Goal: Book appointment/travel/reservation

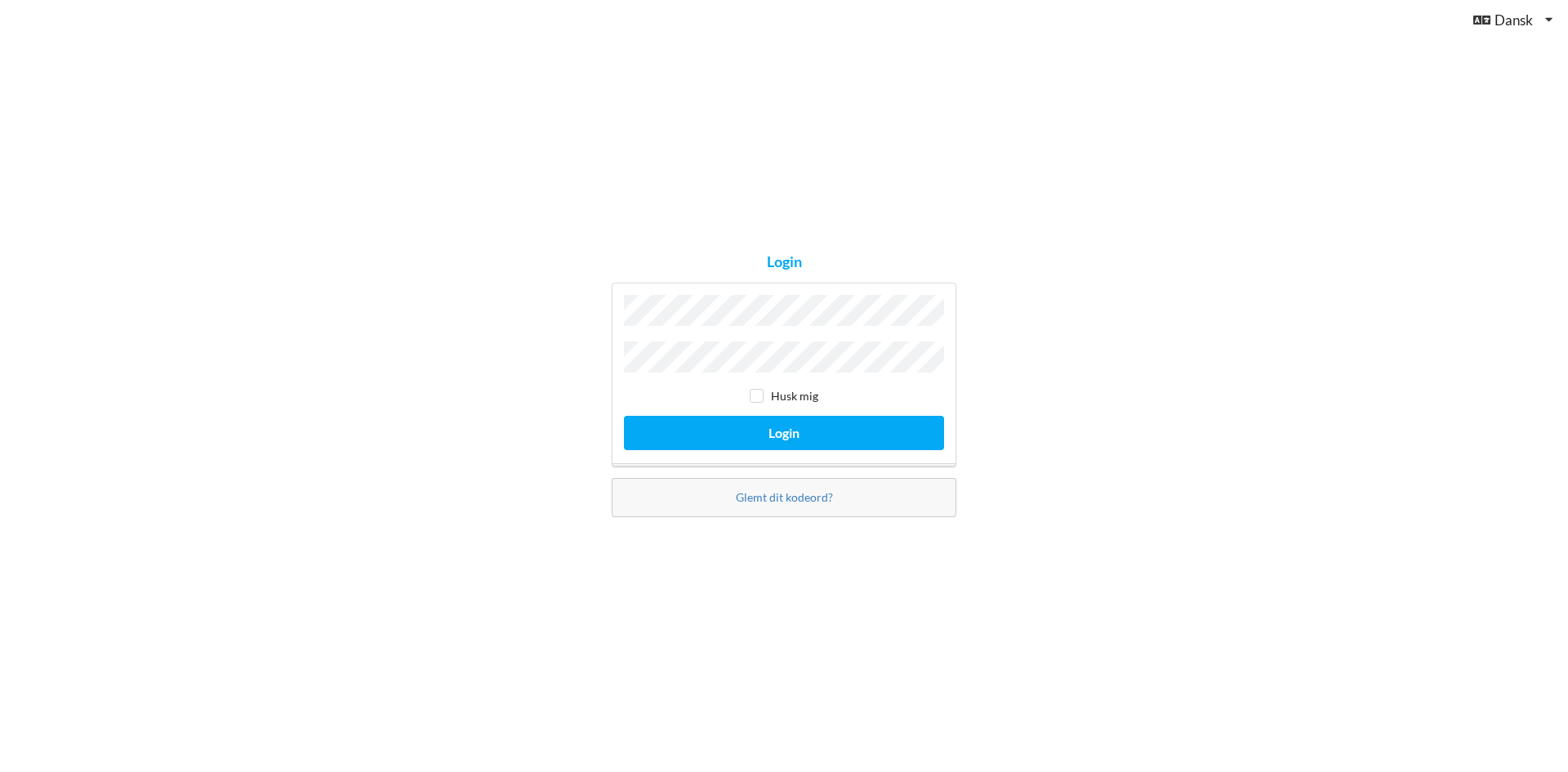
click at [624, 416] on button "Login" at bounding box center [784, 433] width 320 height 34
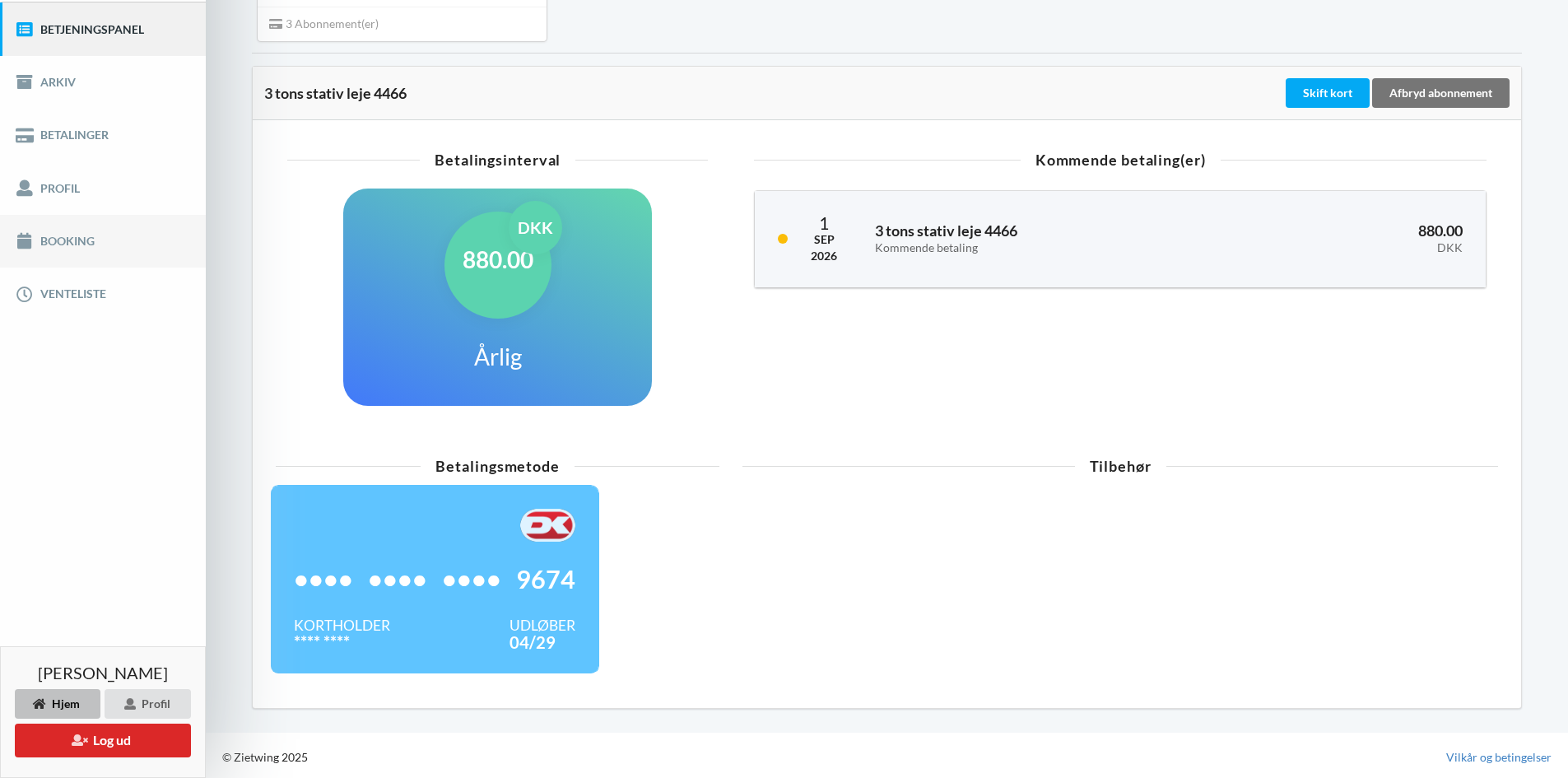
scroll to position [207, 0]
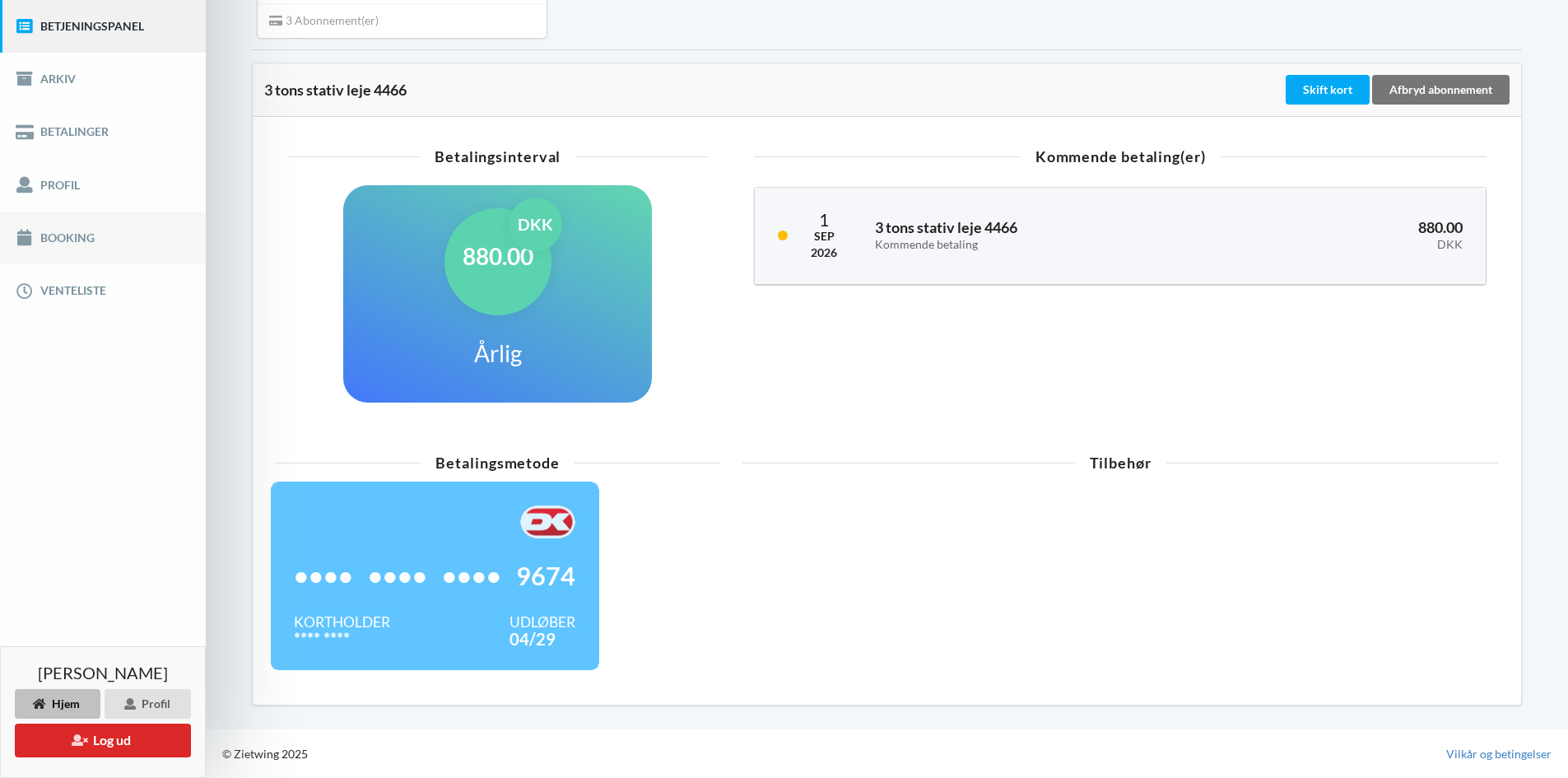
click at [89, 228] on link "Booking" at bounding box center [103, 238] width 206 height 53
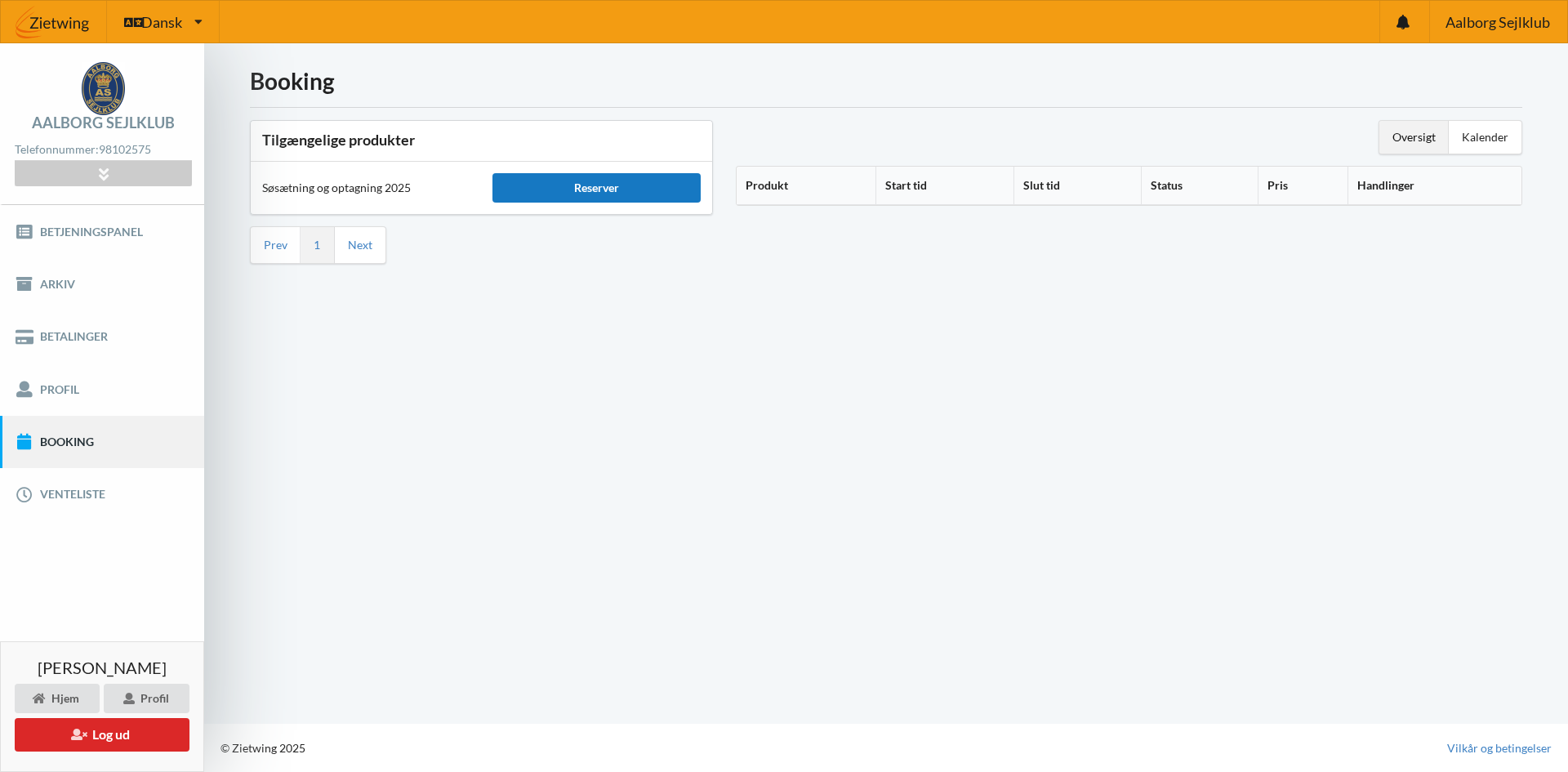
click at [560, 192] on div "Reserver" at bounding box center [596, 188] width 207 height 29
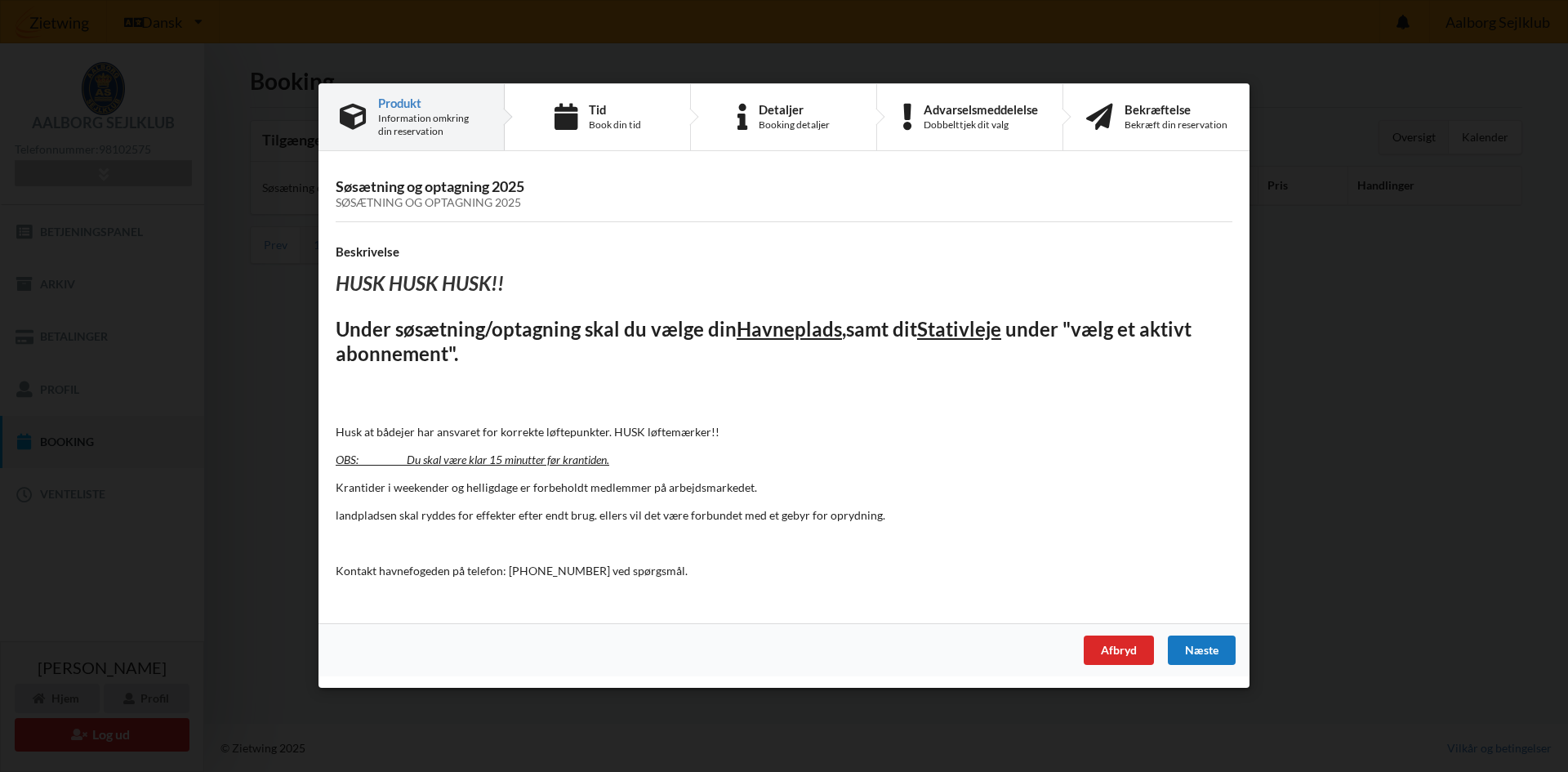
click at [1189, 661] on div "Næste" at bounding box center [1202, 651] width 68 height 29
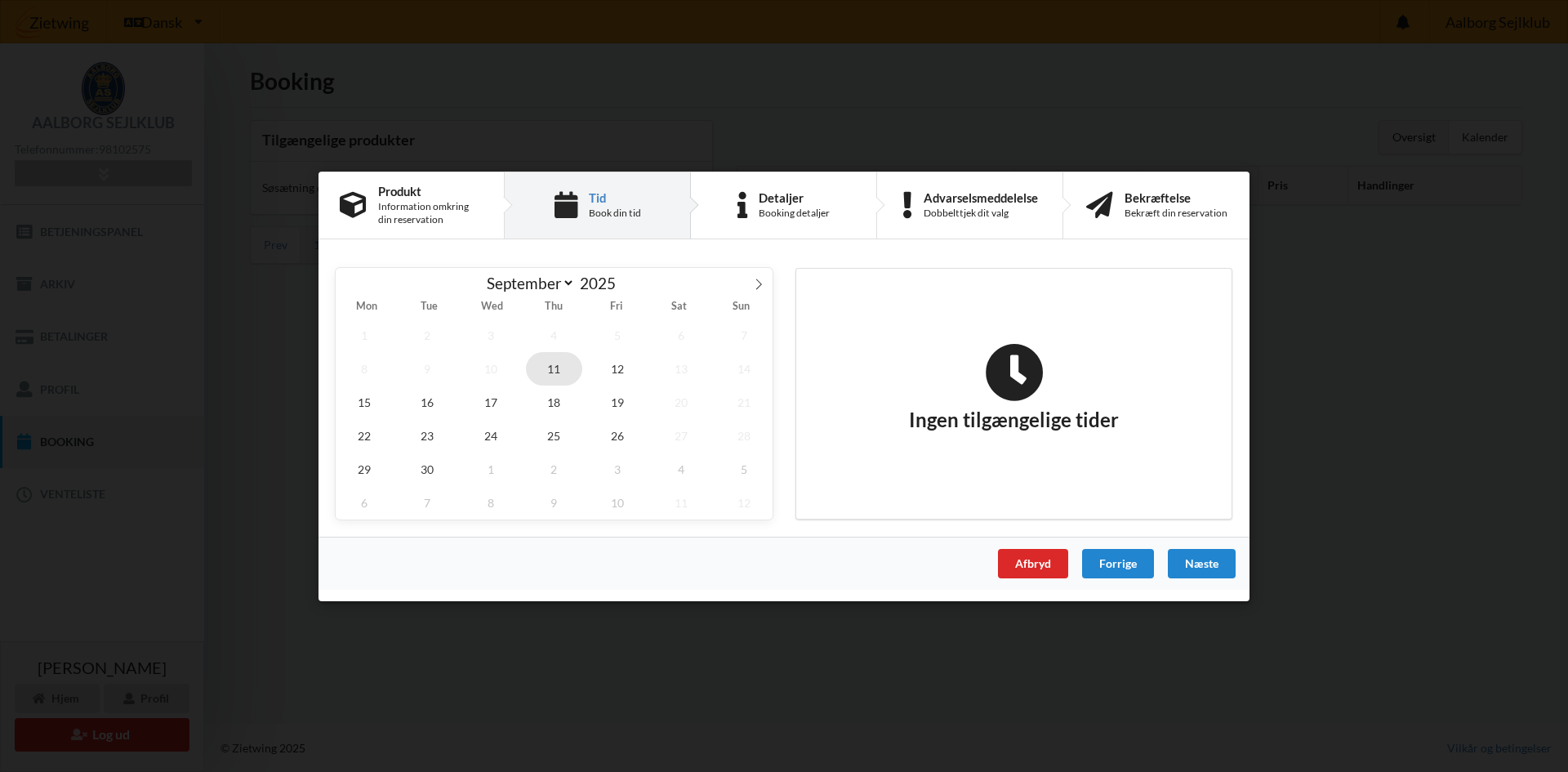
click at [565, 374] on span "11" at bounding box center [555, 368] width 57 height 34
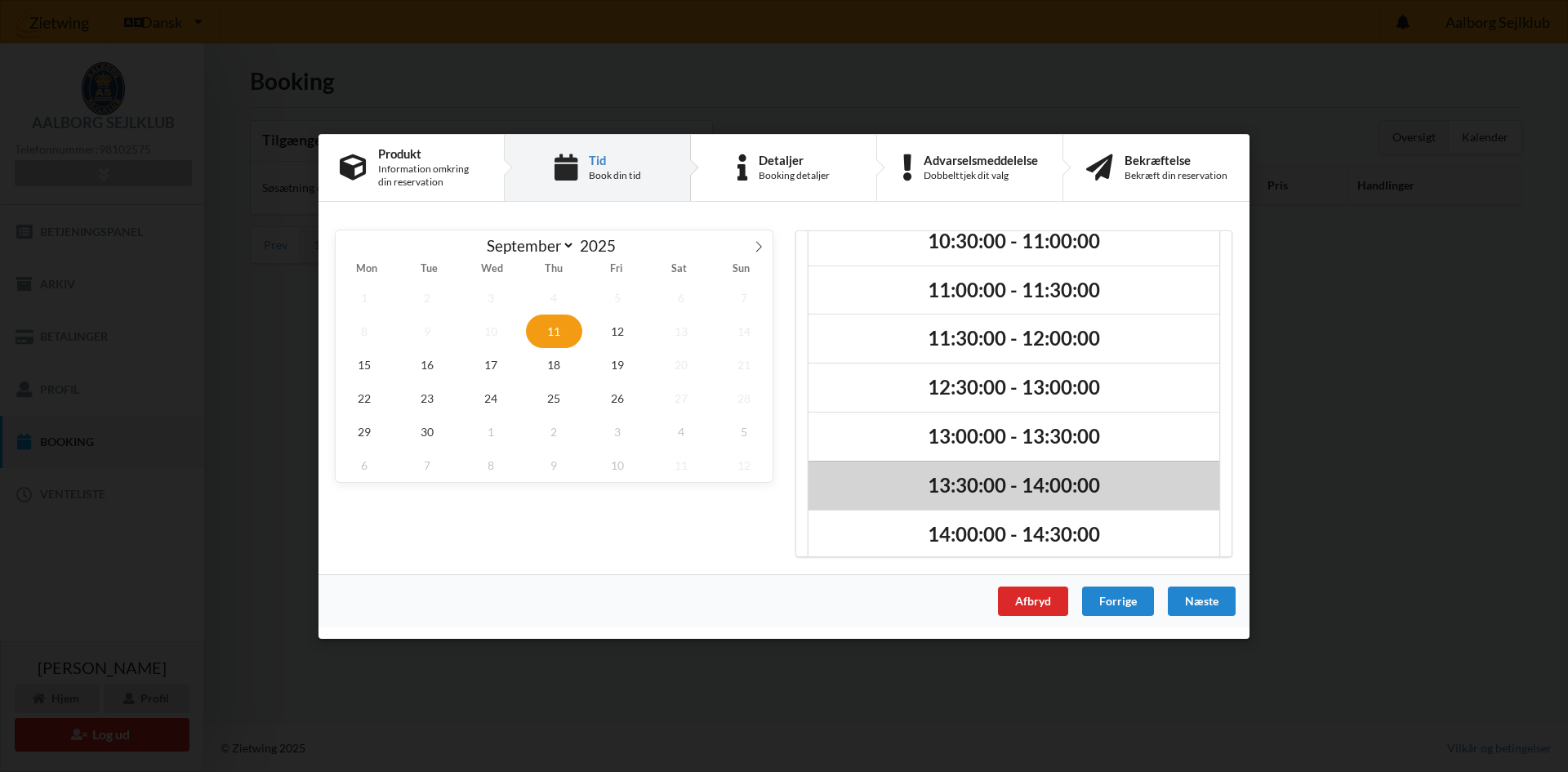
scroll to position [41, 0]
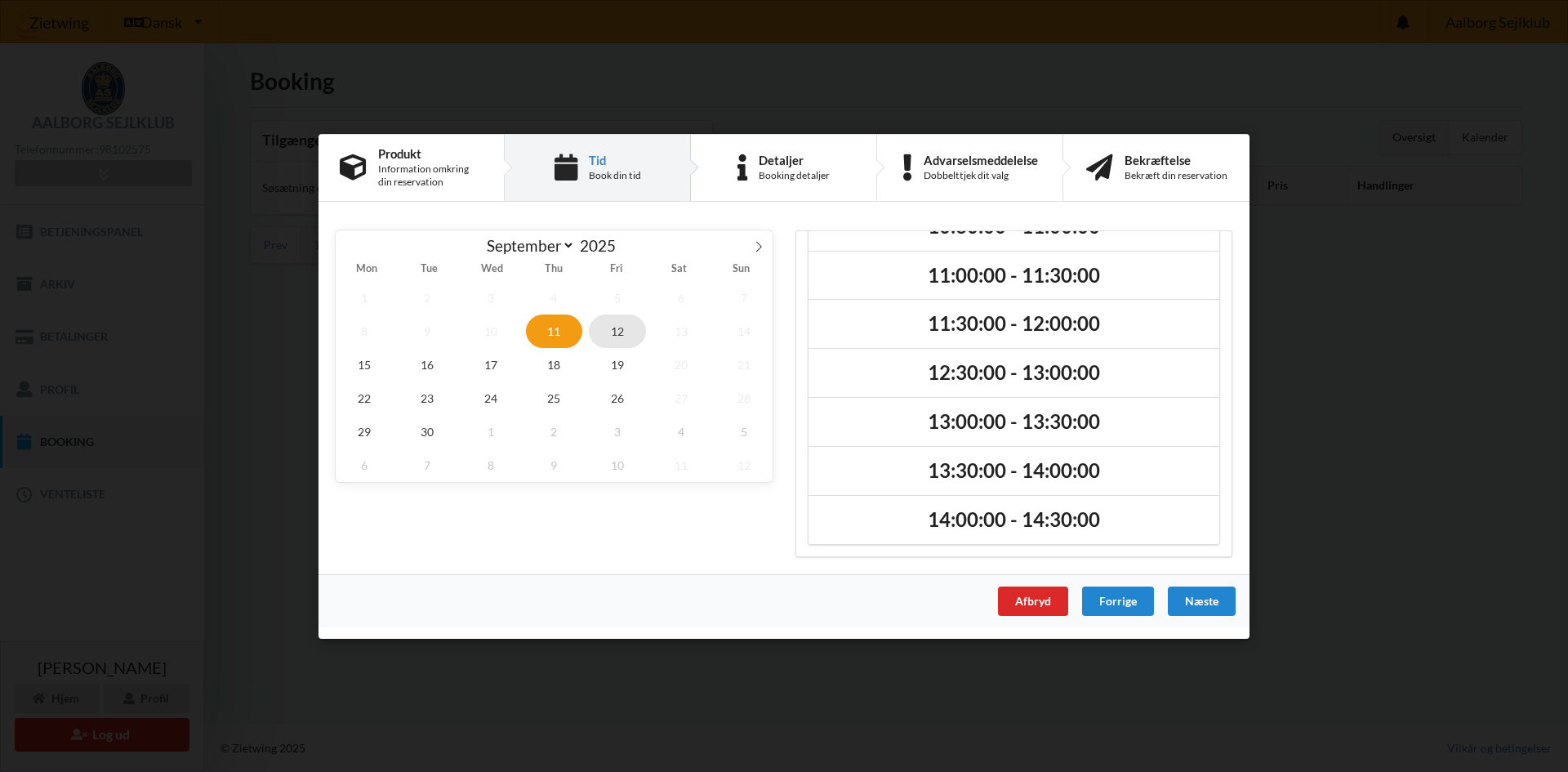
click at [622, 338] on span "12" at bounding box center [617, 330] width 57 height 34
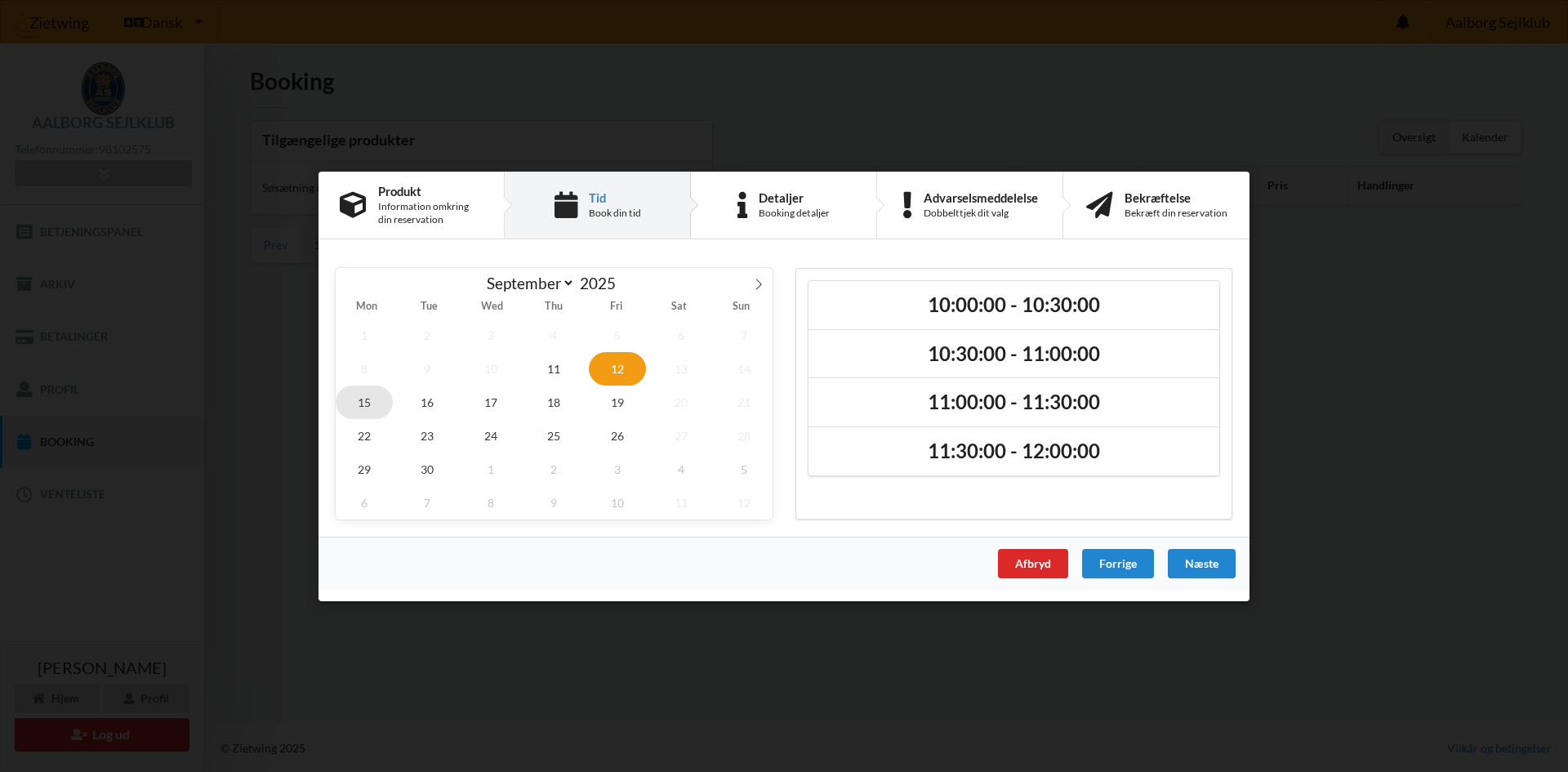
click at [359, 410] on span "15" at bounding box center [365, 402] width 57 height 34
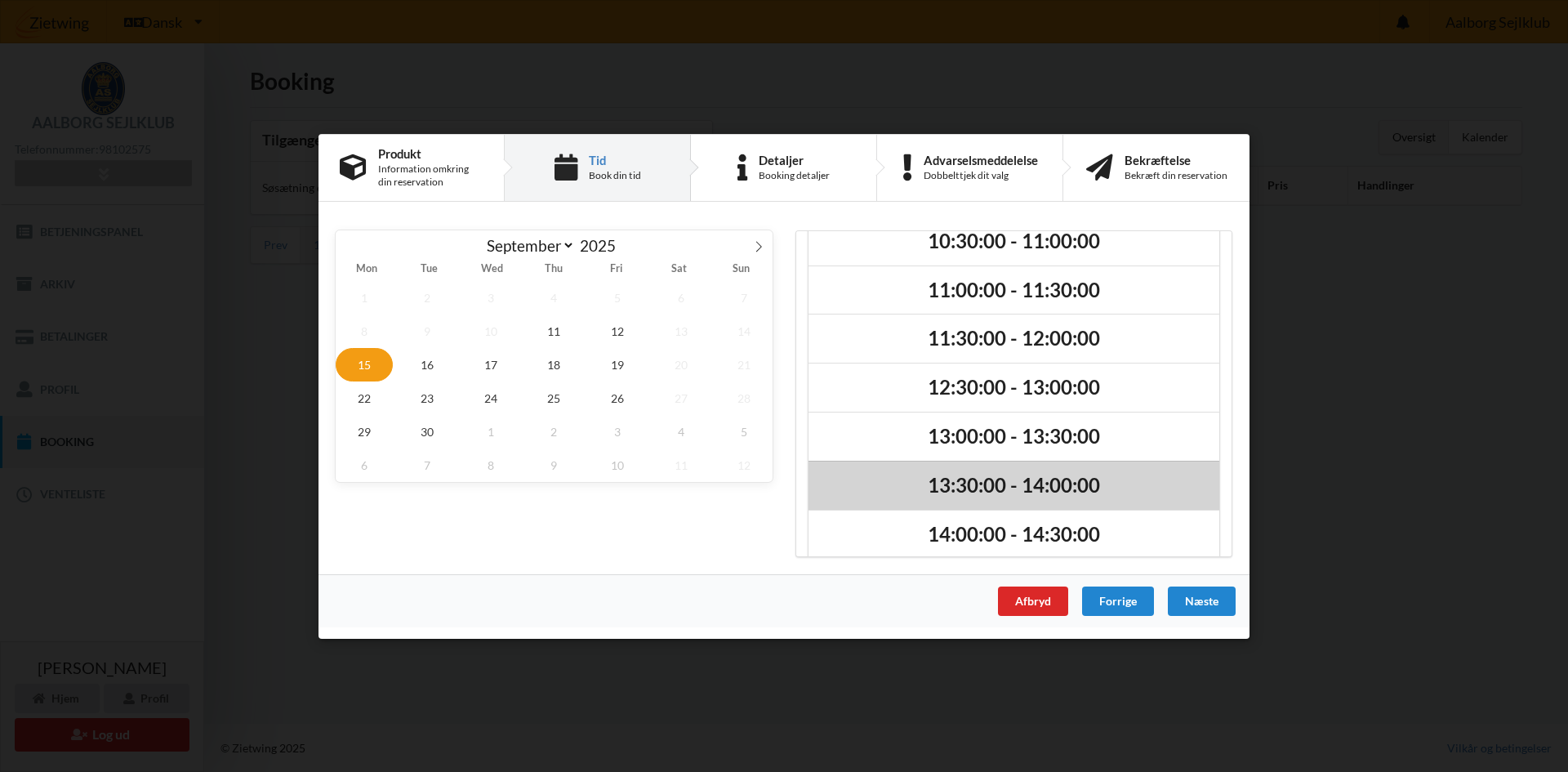
scroll to position [41, 0]
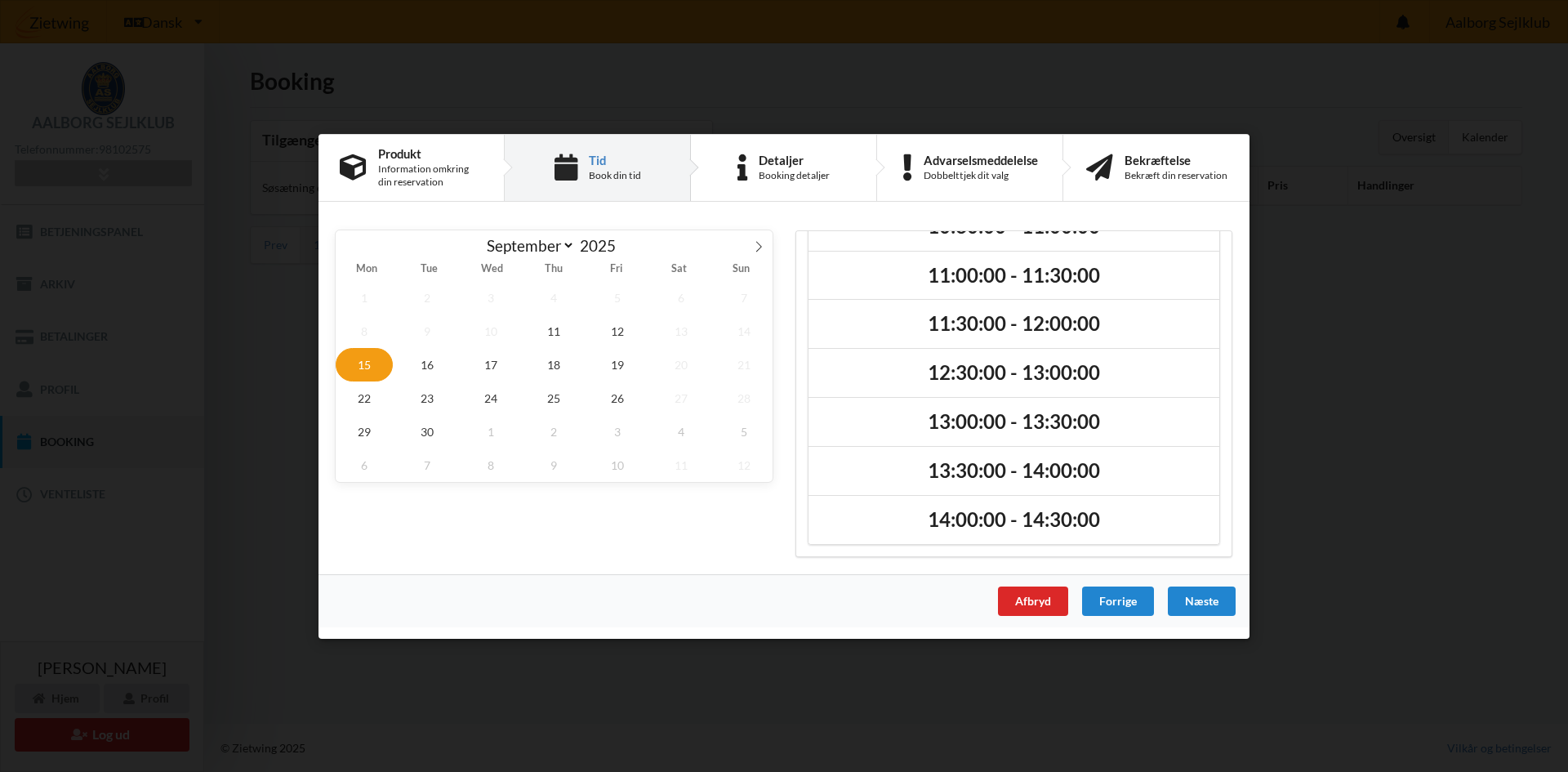
click at [447, 381] on div "1 2 3 4 5 6 7 8 9 10 11 12 13 14 15 16 17 18 19 20 21 22 23 24 25 26 27 28 29 3…" at bounding box center [554, 381] width 437 height 201
click at [440, 373] on span "16" at bounding box center [428, 364] width 57 height 34
click at [485, 375] on span "17" at bounding box center [491, 364] width 57 height 34
click at [556, 372] on span "18" at bounding box center [555, 364] width 57 height 34
click at [628, 374] on span "19" at bounding box center [617, 364] width 57 height 34
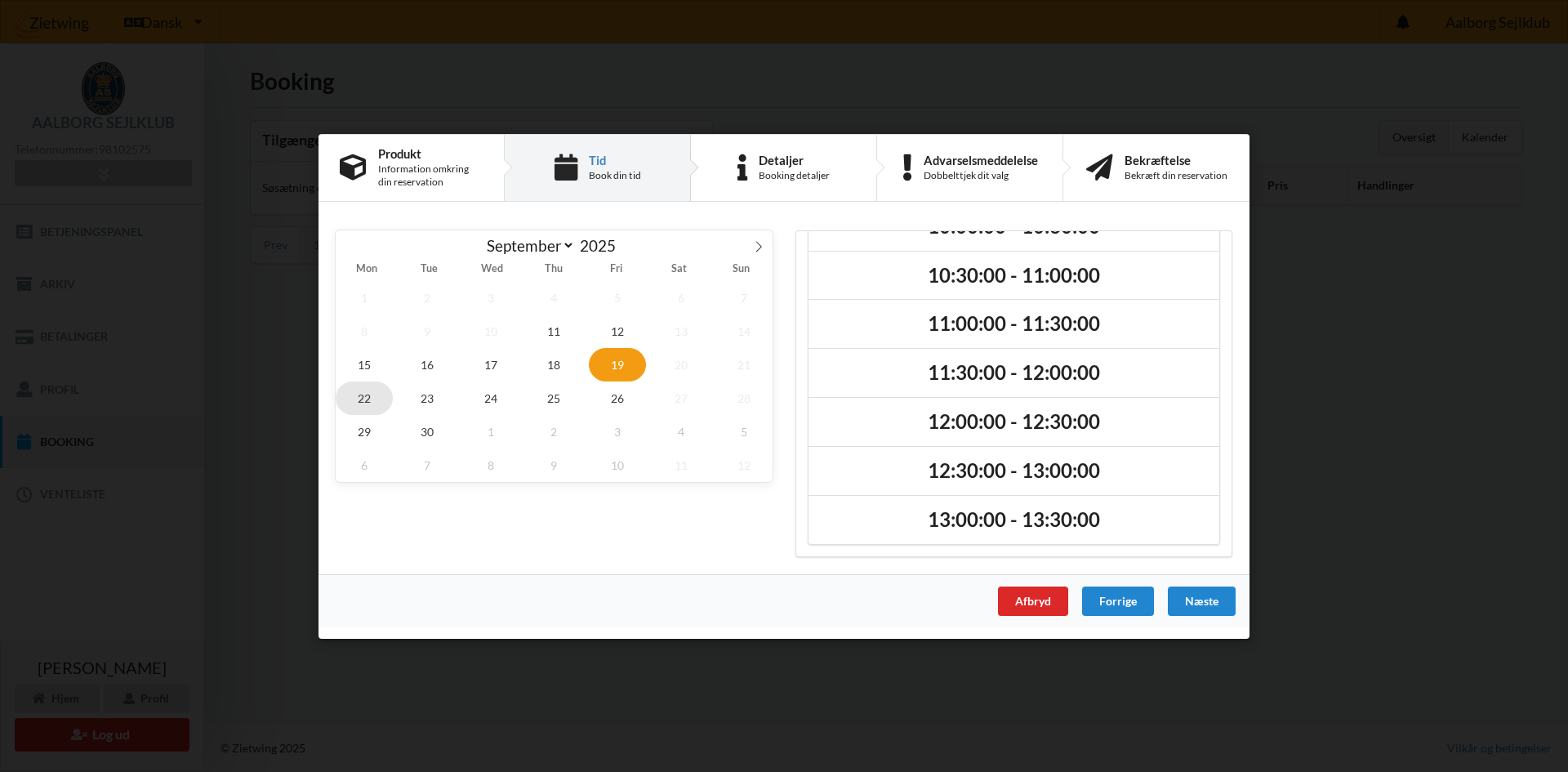
click at [368, 392] on span "22" at bounding box center [365, 397] width 57 height 34
click at [440, 398] on span "23" at bounding box center [428, 397] width 57 height 34
click at [478, 396] on span "24" at bounding box center [491, 397] width 57 height 34
click at [516, 394] on span "24" at bounding box center [491, 397] width 57 height 34
click at [537, 394] on span "25" at bounding box center [555, 397] width 57 height 34
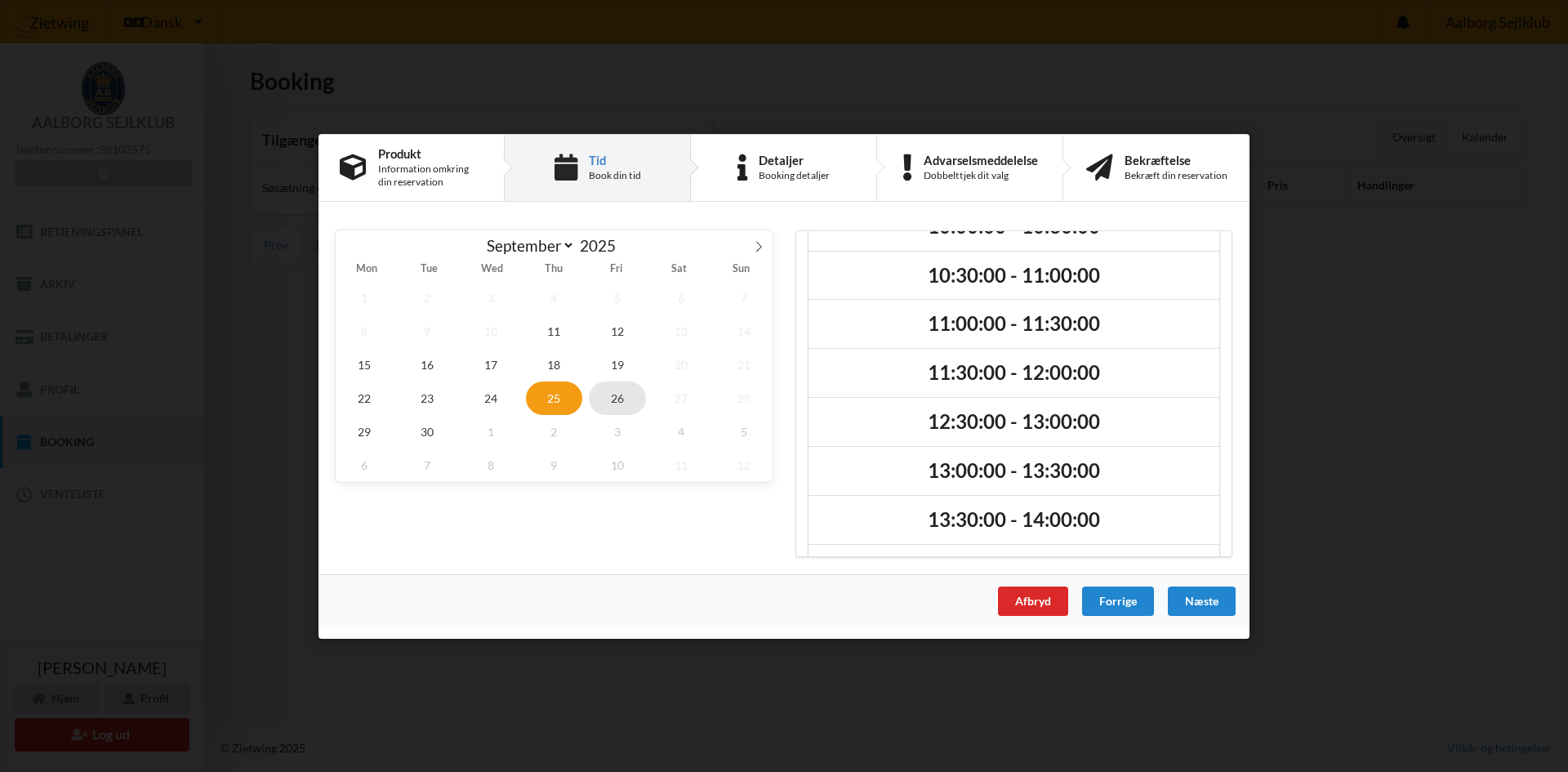
click at [603, 397] on span "26" at bounding box center [617, 397] width 57 height 34
click at [371, 369] on span "15" at bounding box center [365, 364] width 57 height 34
click at [451, 368] on span "16" at bounding box center [428, 364] width 57 height 34
click at [505, 369] on span "17" at bounding box center [491, 364] width 57 height 34
click at [545, 367] on span "18" at bounding box center [555, 364] width 57 height 34
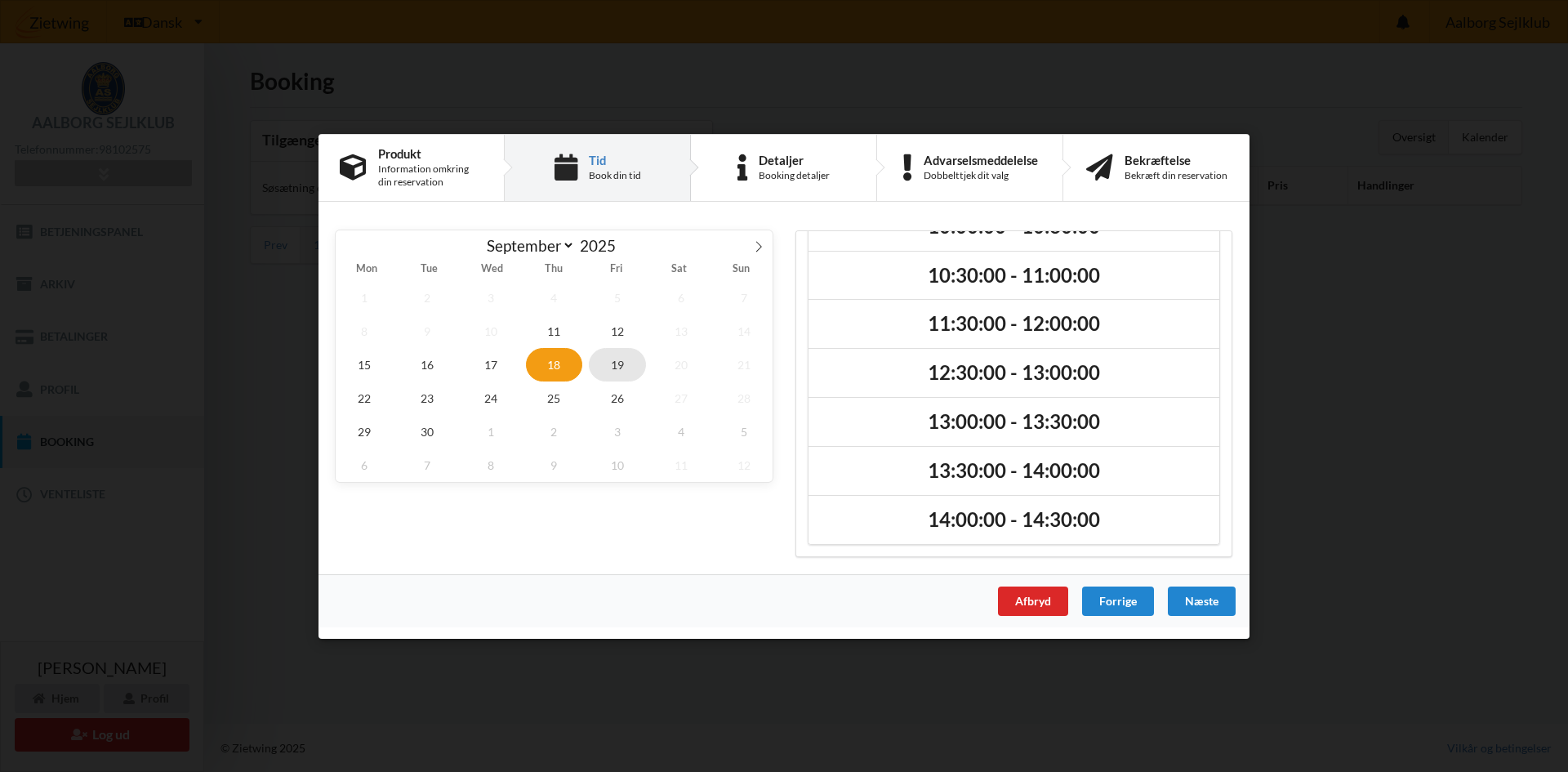
click at [619, 369] on span "19" at bounding box center [617, 364] width 57 height 34
click at [376, 396] on span "22" at bounding box center [365, 397] width 57 height 34
click at [413, 396] on span "23" at bounding box center [428, 397] width 57 height 34
click at [471, 394] on span "24" at bounding box center [491, 397] width 57 height 34
click at [520, 393] on div "1 2 3 4 5 6 7 8 9 10 11 12 13 14 15 16 17 18 19 20 21 22 23 24 25 26 27 28 29 3…" at bounding box center [554, 381] width 437 height 201
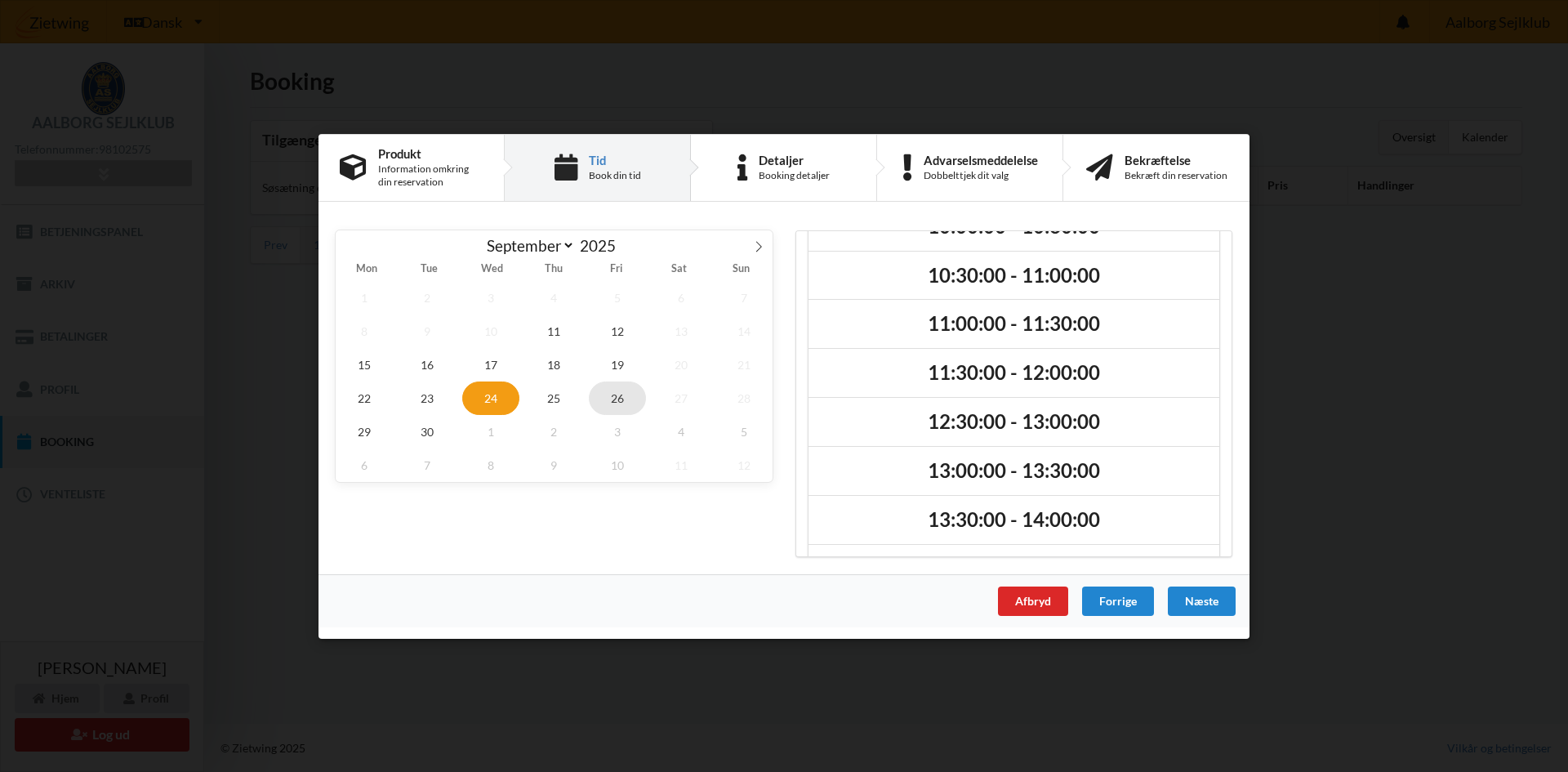
click at [590, 392] on span "26" at bounding box center [617, 397] width 57 height 34
click at [560, 396] on span "25" at bounding box center [555, 397] width 57 height 34
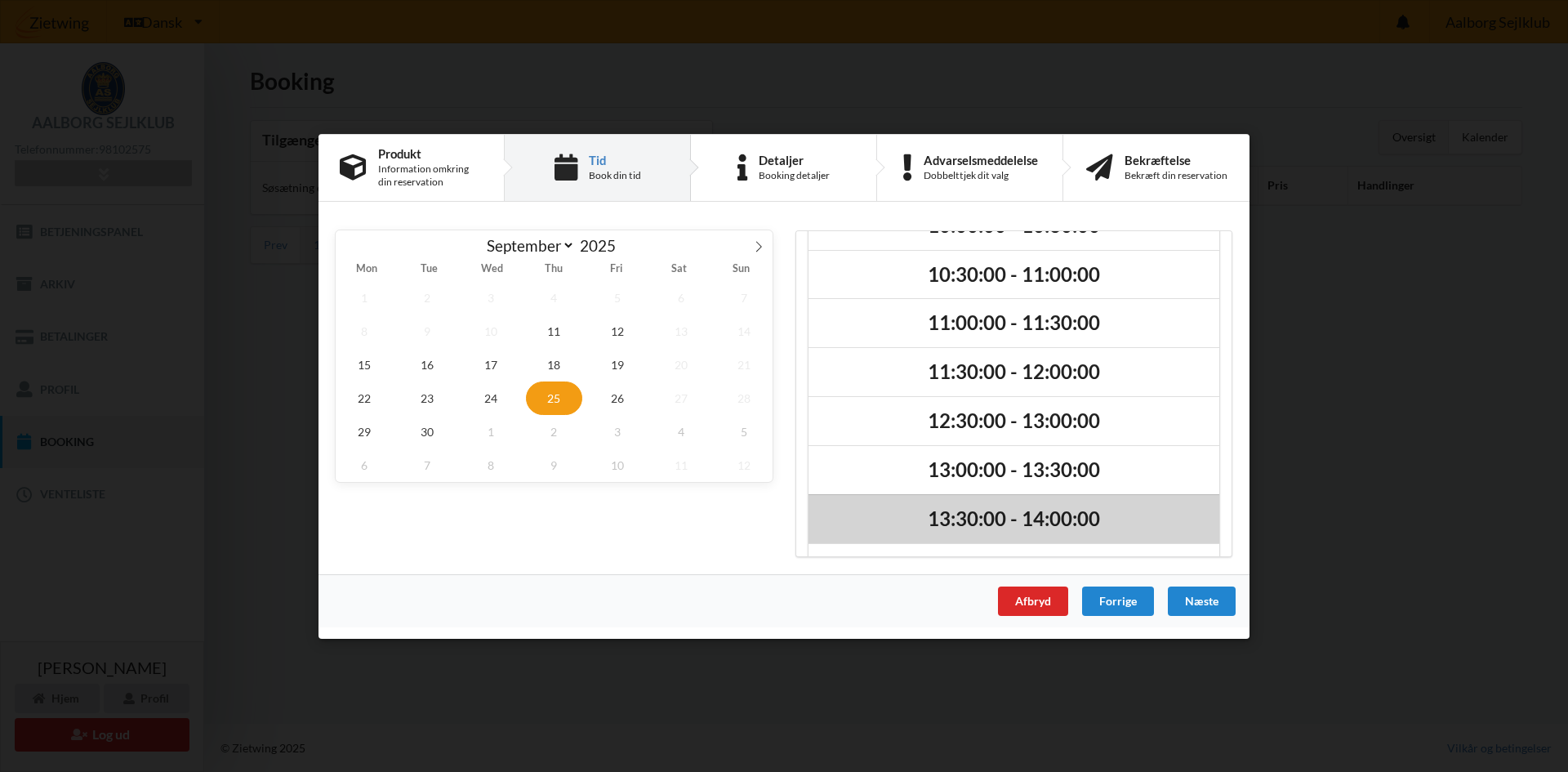
scroll to position [0, 0]
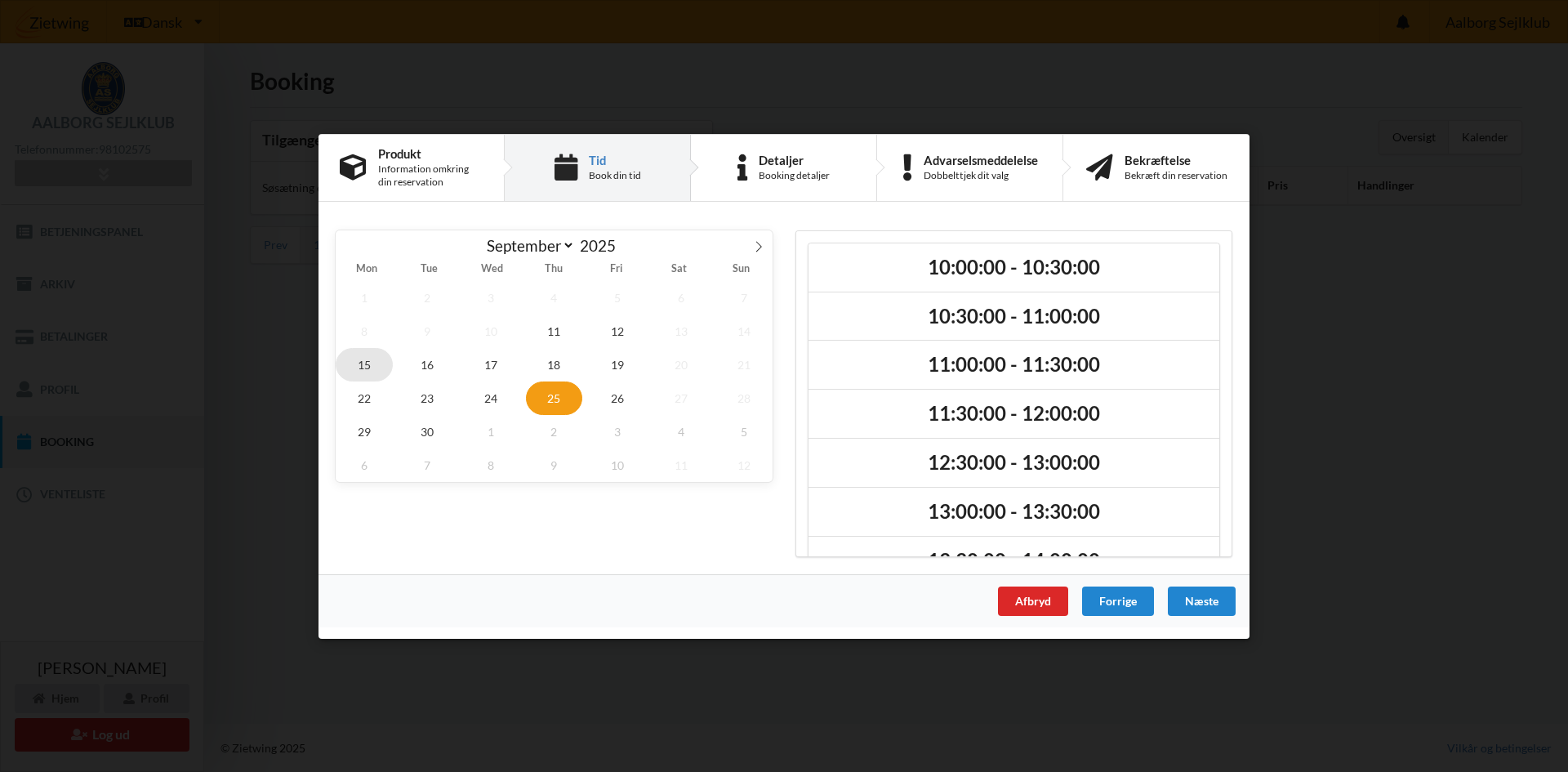
click at [353, 375] on span "15" at bounding box center [365, 364] width 57 height 34
click at [447, 375] on span "16" at bounding box center [428, 364] width 57 height 34
click at [501, 380] on span "17" at bounding box center [491, 364] width 57 height 34
click at [517, 374] on div "1 2 3 4 5 6 7 8 9 10 11 12 13 14 15 16 17 18 19 20 21 22 23 24 25 26 27 28 29 3…" at bounding box center [554, 381] width 437 height 201
click at [562, 370] on span "18" at bounding box center [555, 364] width 57 height 34
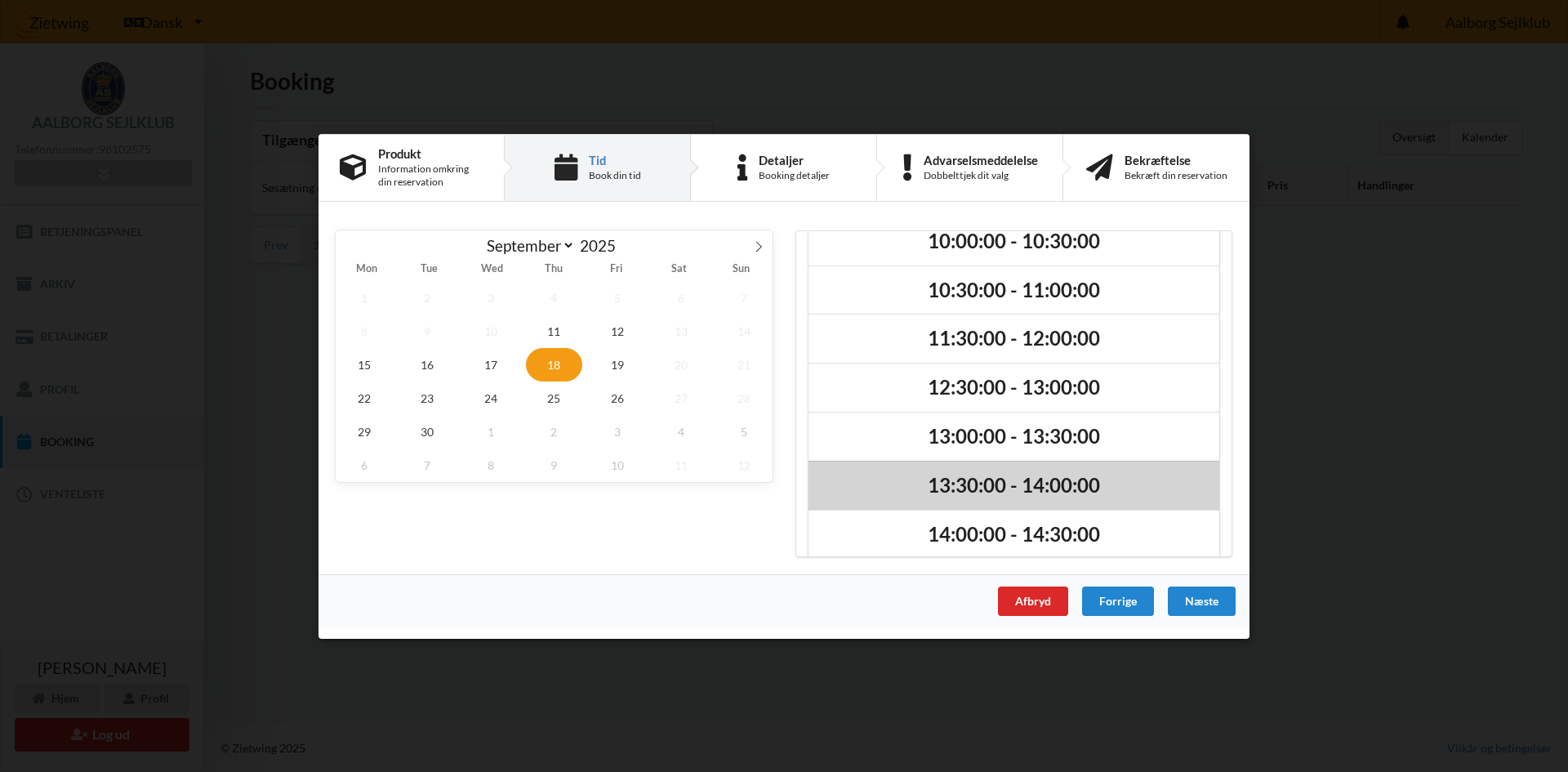
scroll to position [41, 0]
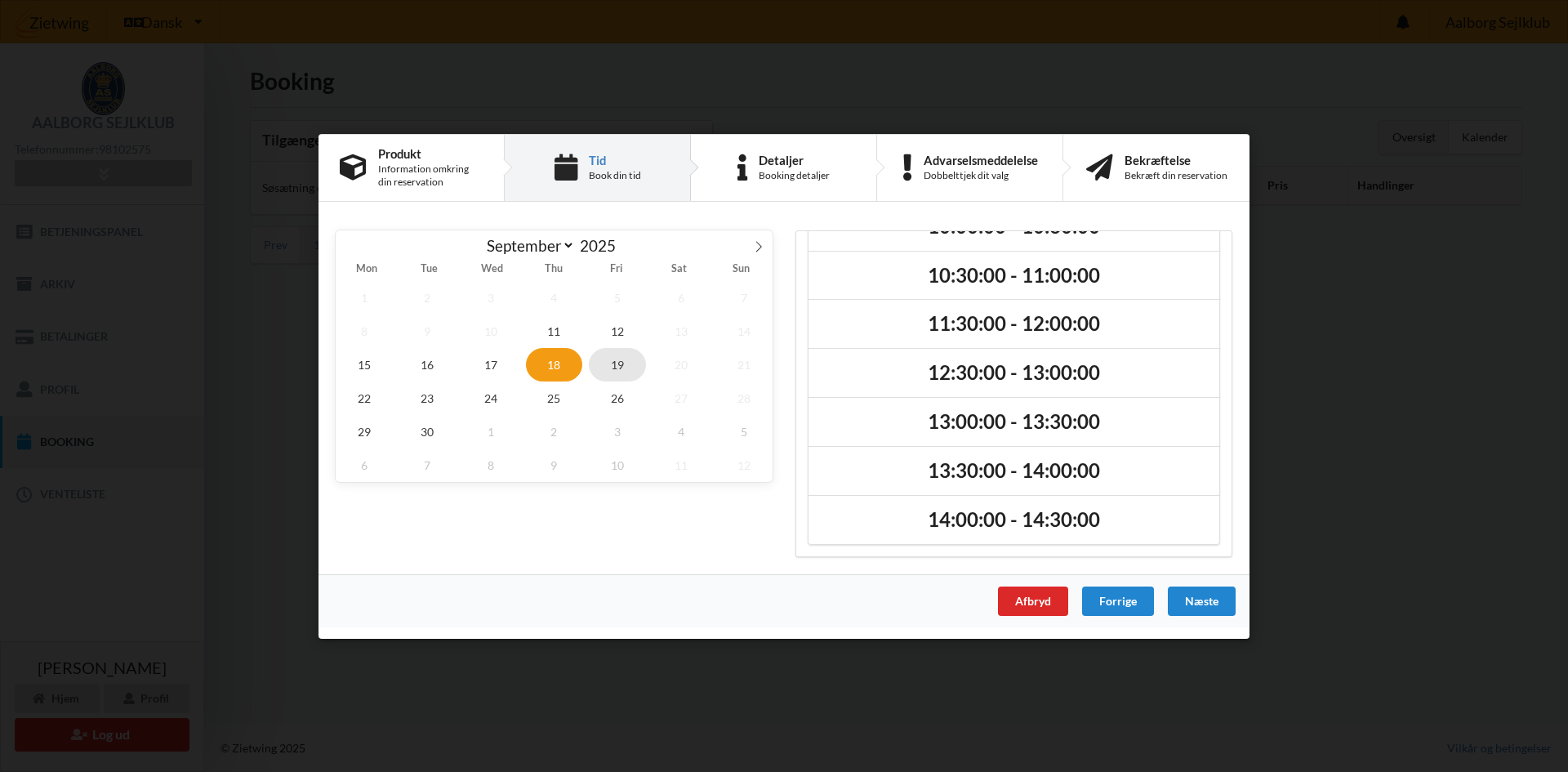
click at [617, 375] on span "19" at bounding box center [617, 364] width 57 height 34
click at [376, 397] on span "22" at bounding box center [365, 397] width 57 height 34
click at [419, 398] on span "23" at bounding box center [428, 397] width 57 height 34
click at [476, 397] on span "24" at bounding box center [491, 397] width 57 height 34
click at [541, 399] on span "25" at bounding box center [555, 397] width 57 height 34
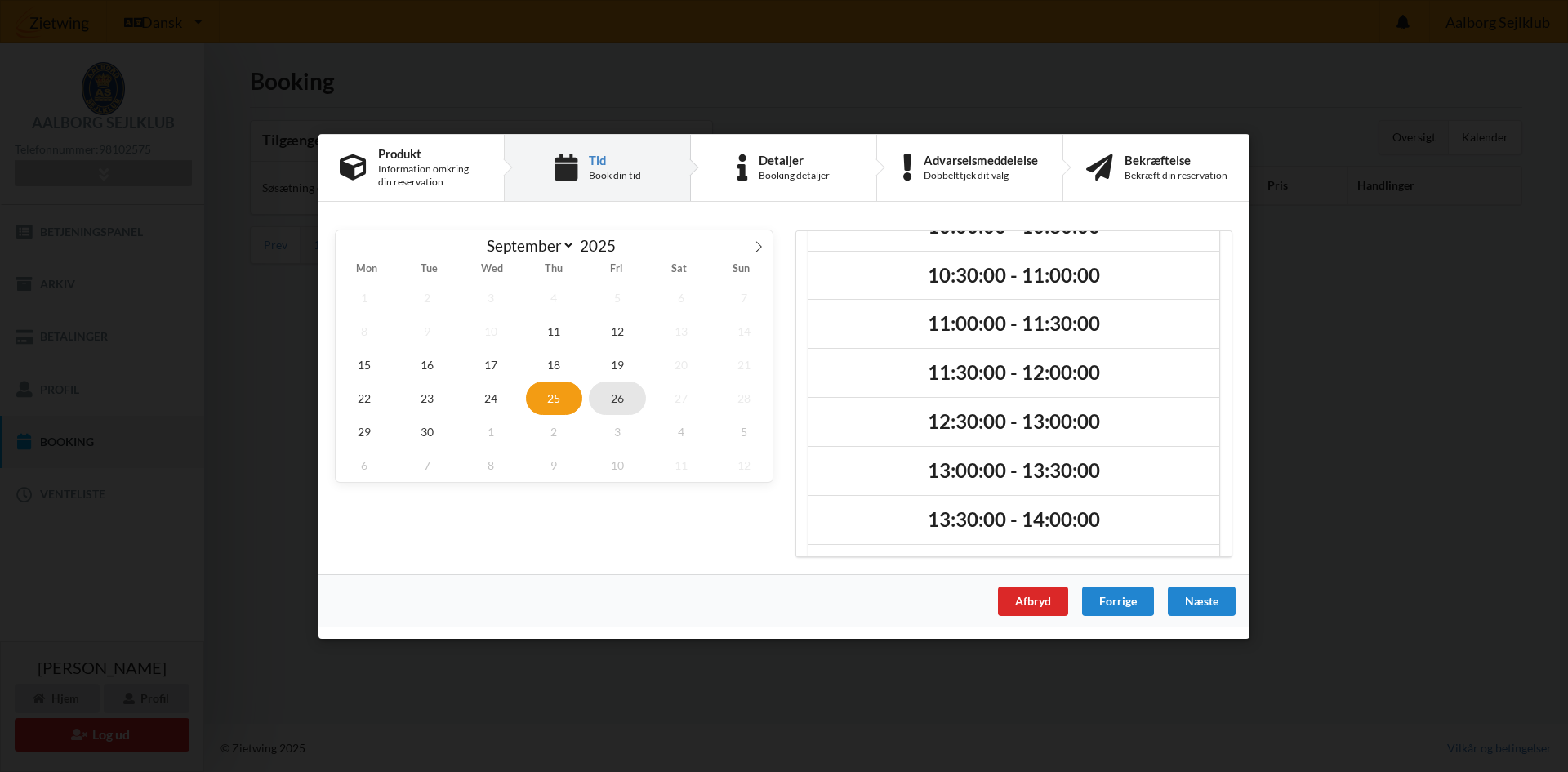
click at [625, 402] on span "26" at bounding box center [617, 397] width 57 height 34
click at [363, 434] on span "29" at bounding box center [365, 431] width 57 height 34
click at [431, 434] on span "30" at bounding box center [428, 431] width 57 height 34
click at [761, 242] on icon at bounding box center [759, 246] width 12 height 12
click at [516, 302] on span "1" at bounding box center [491, 297] width 57 height 34
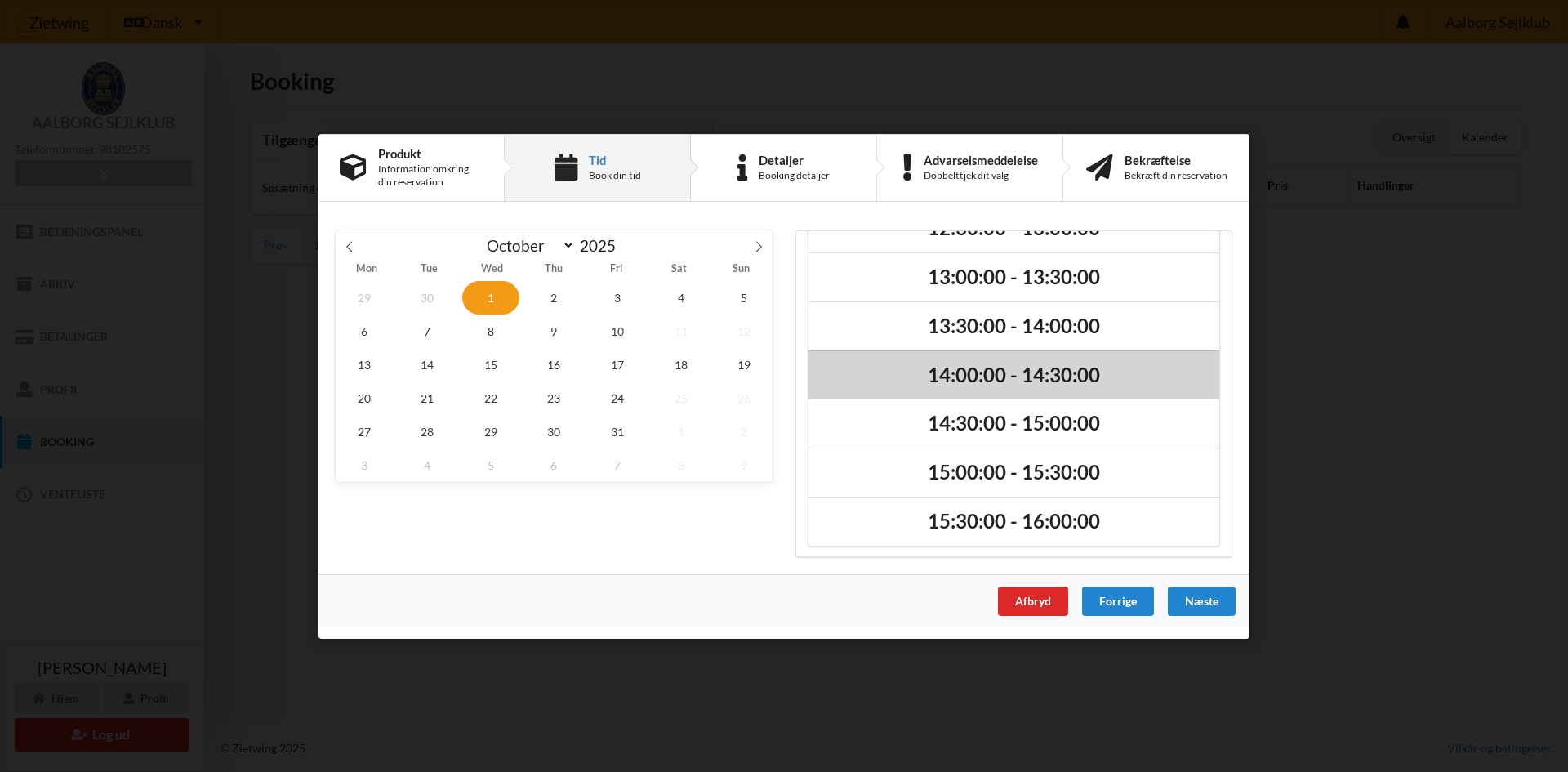
scroll to position [285, 0]
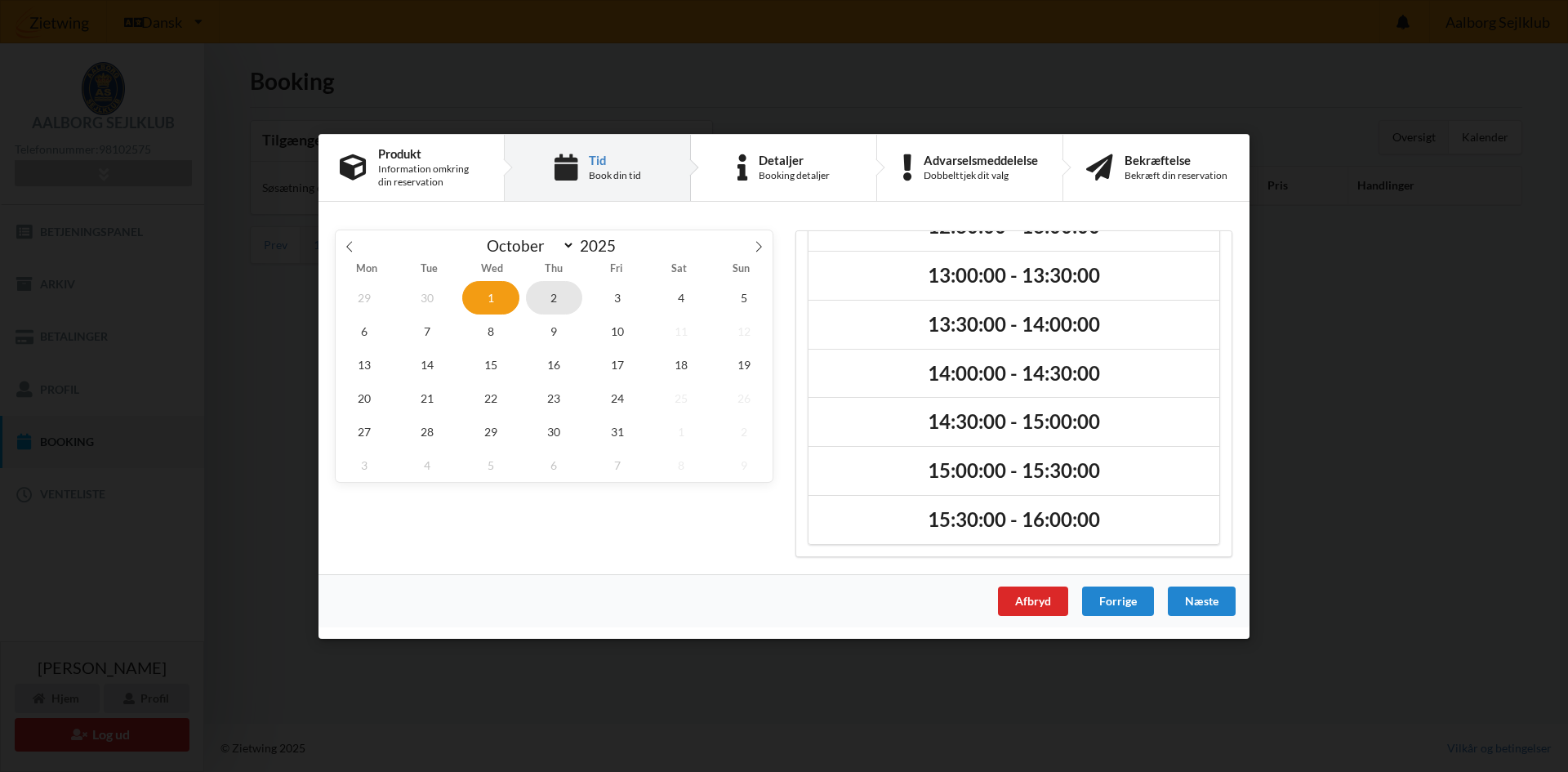
click at [545, 300] on span "2" at bounding box center [555, 297] width 57 height 34
click at [614, 306] on span "3" at bounding box center [617, 297] width 57 height 34
click at [669, 299] on span "4" at bounding box center [681, 297] width 57 height 34
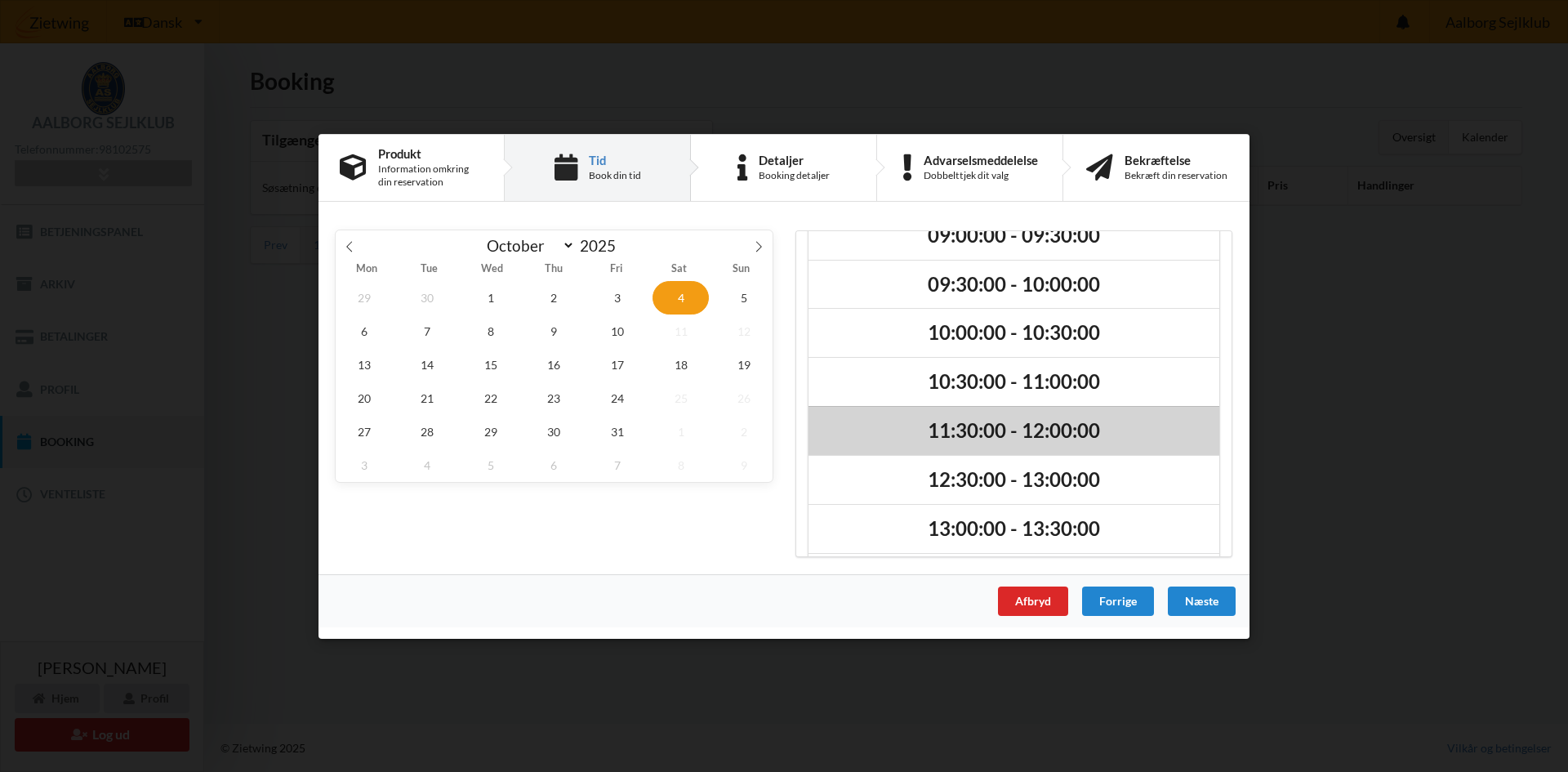
scroll to position [0, 0]
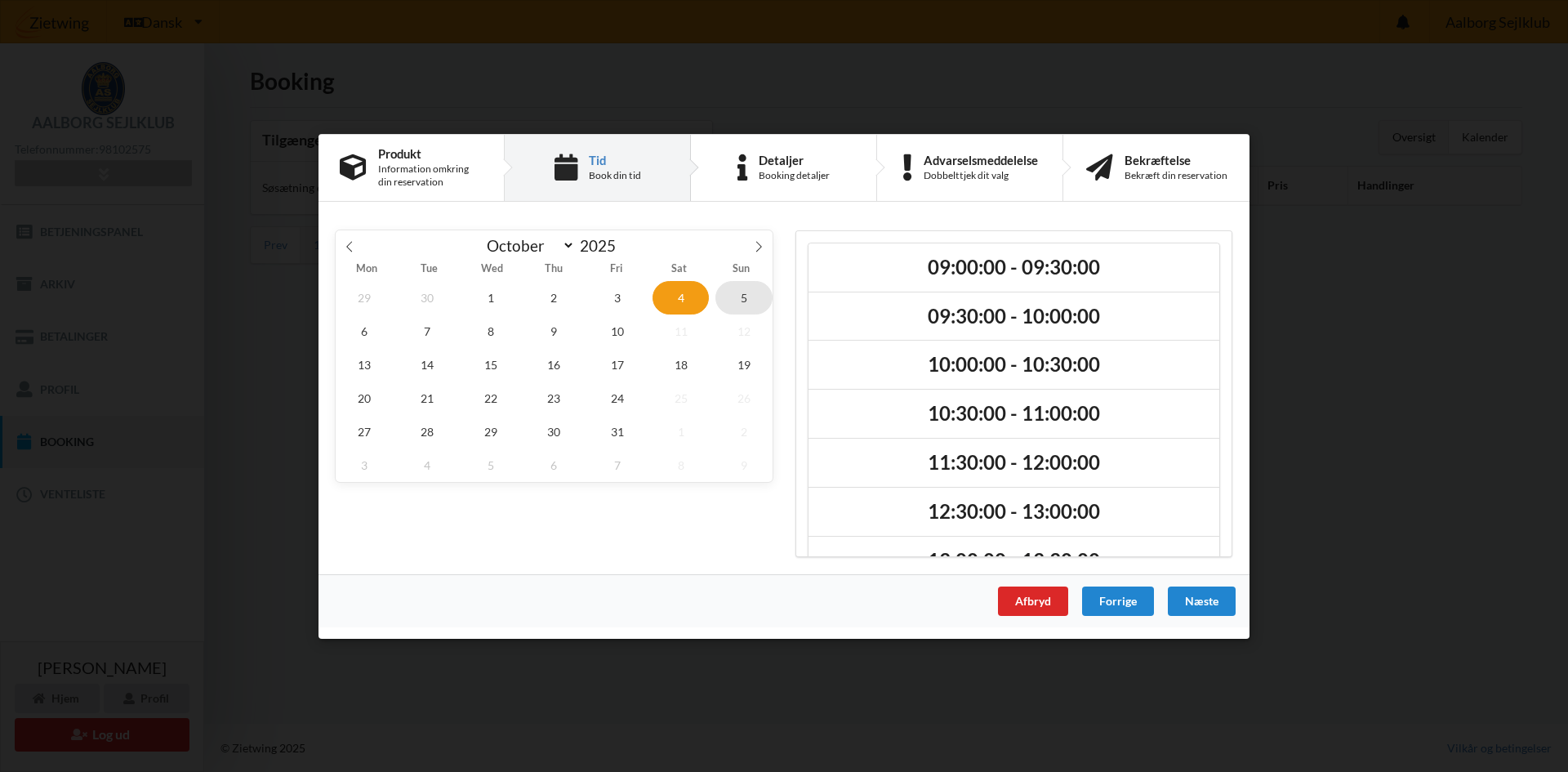
click at [753, 306] on span "5" at bounding box center [744, 297] width 57 height 34
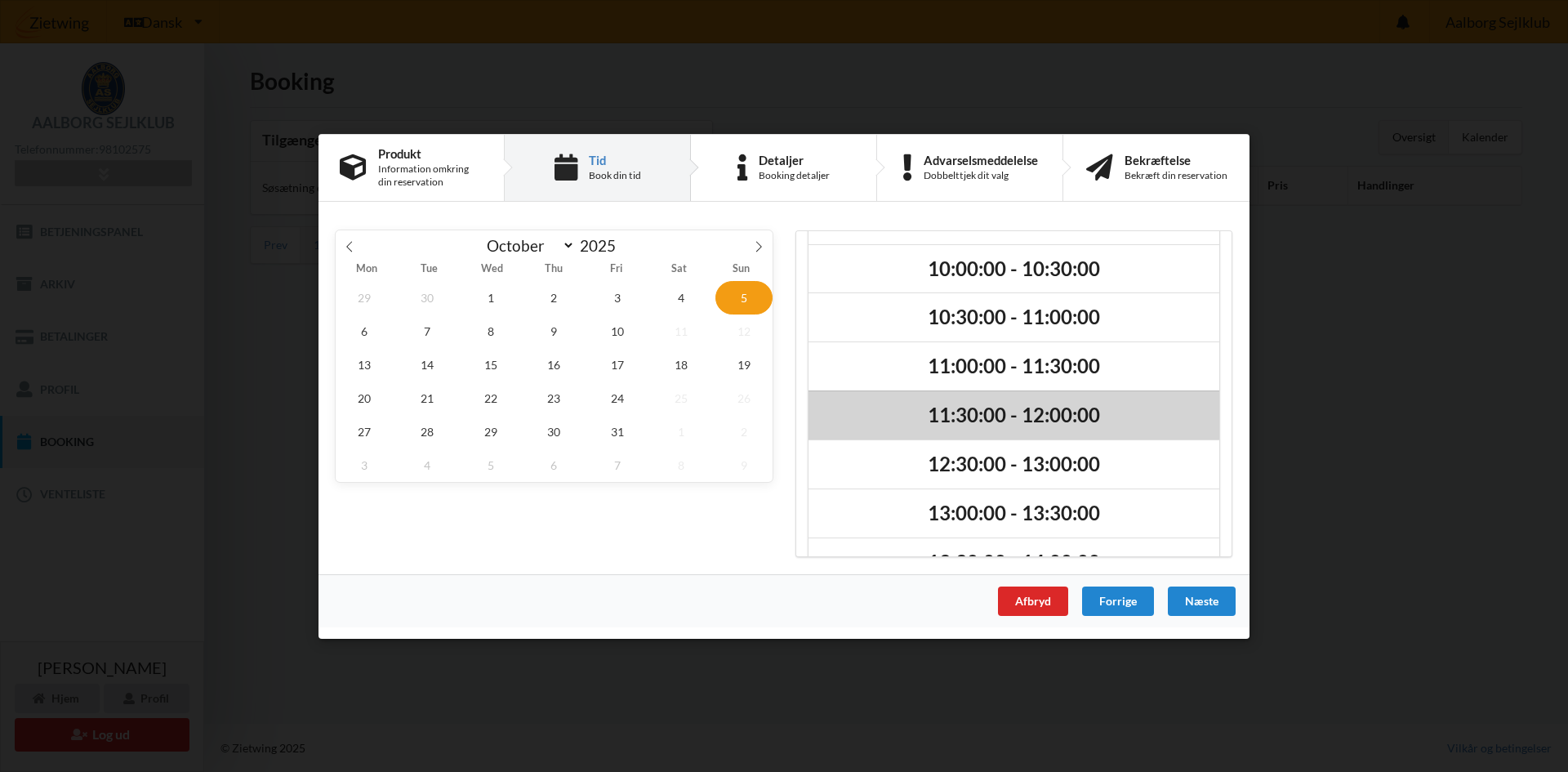
scroll to position [90, 0]
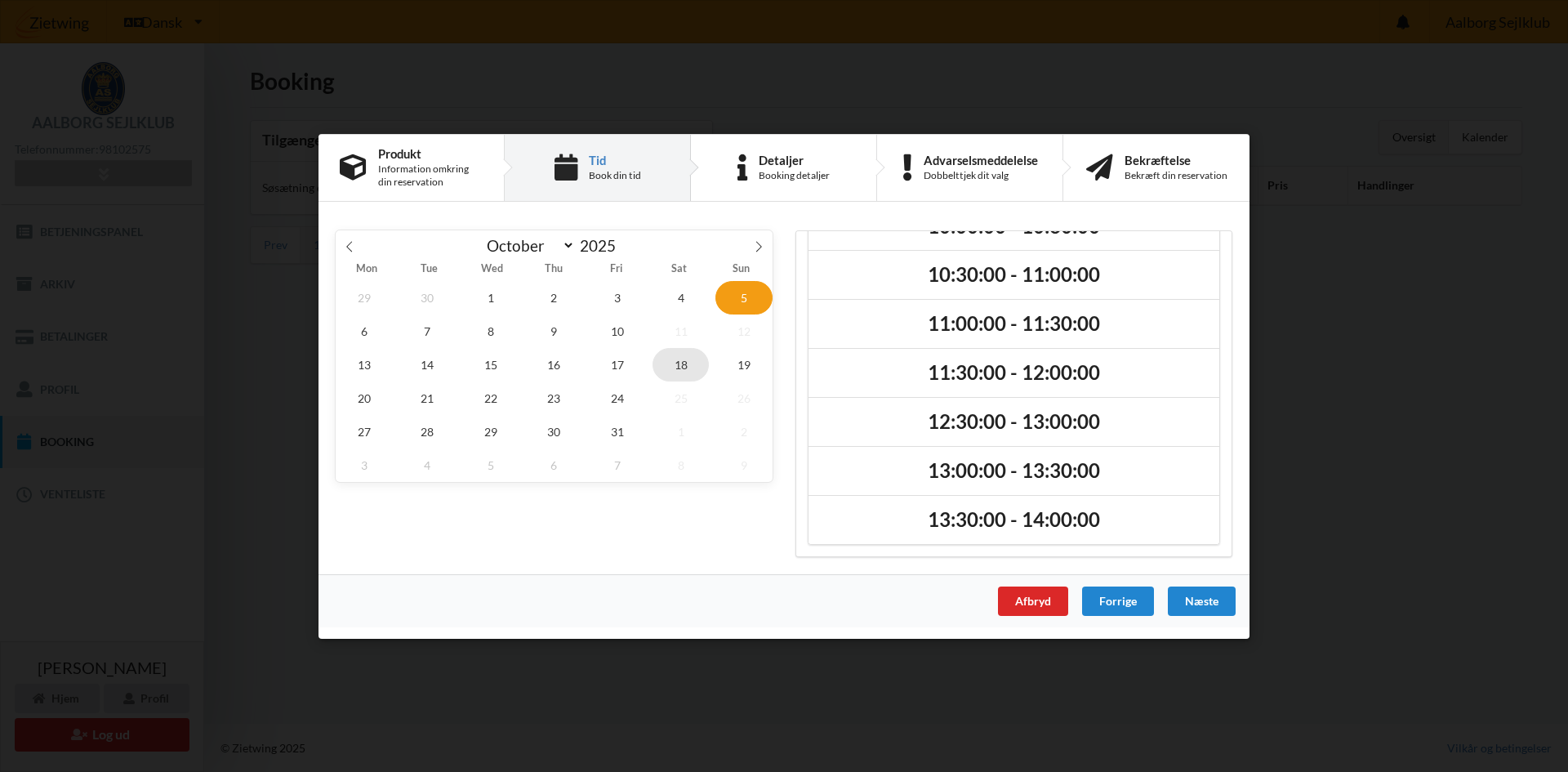
click at [691, 361] on span "18" at bounding box center [681, 364] width 57 height 34
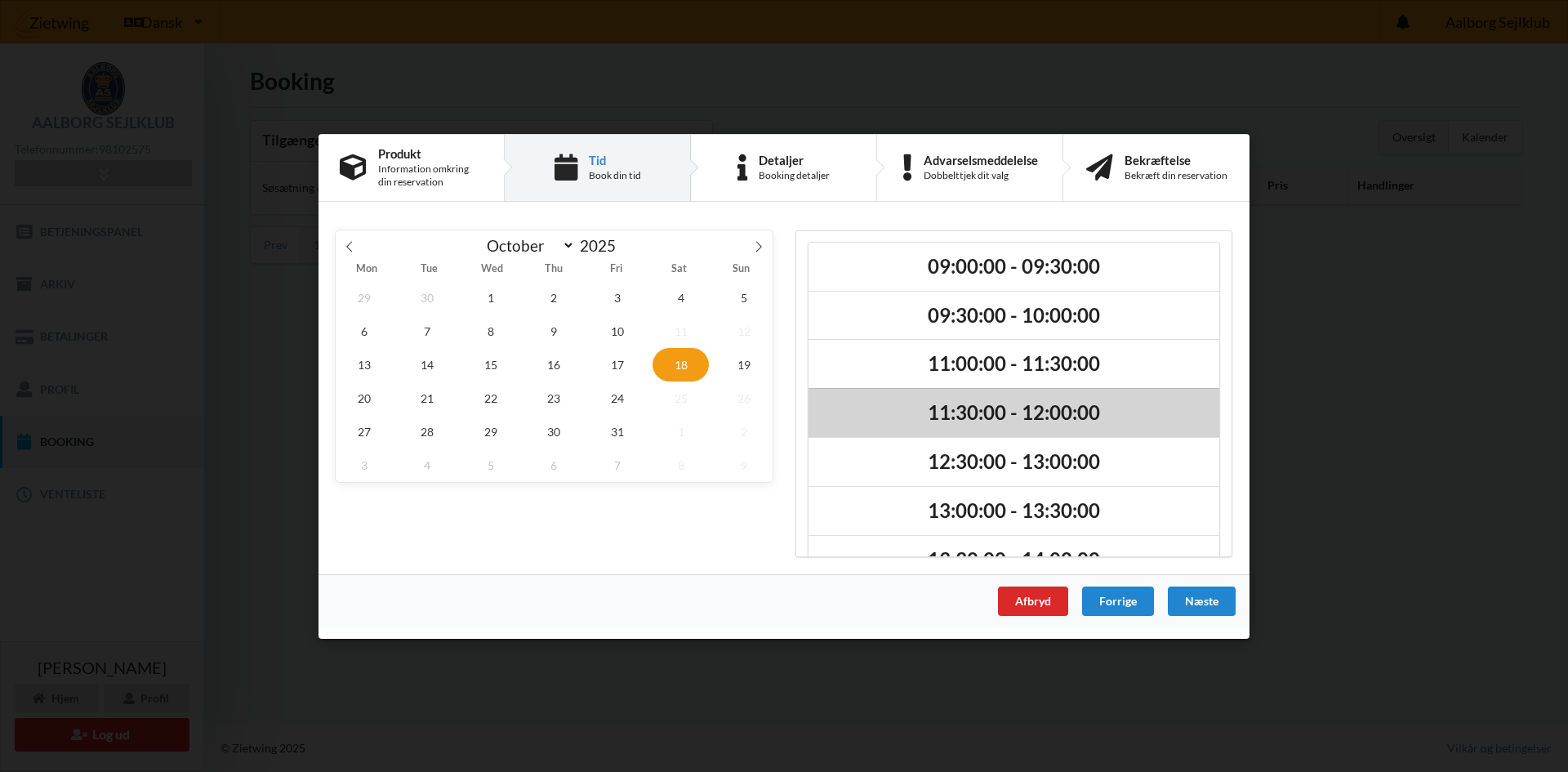
scroll to position [0, 0]
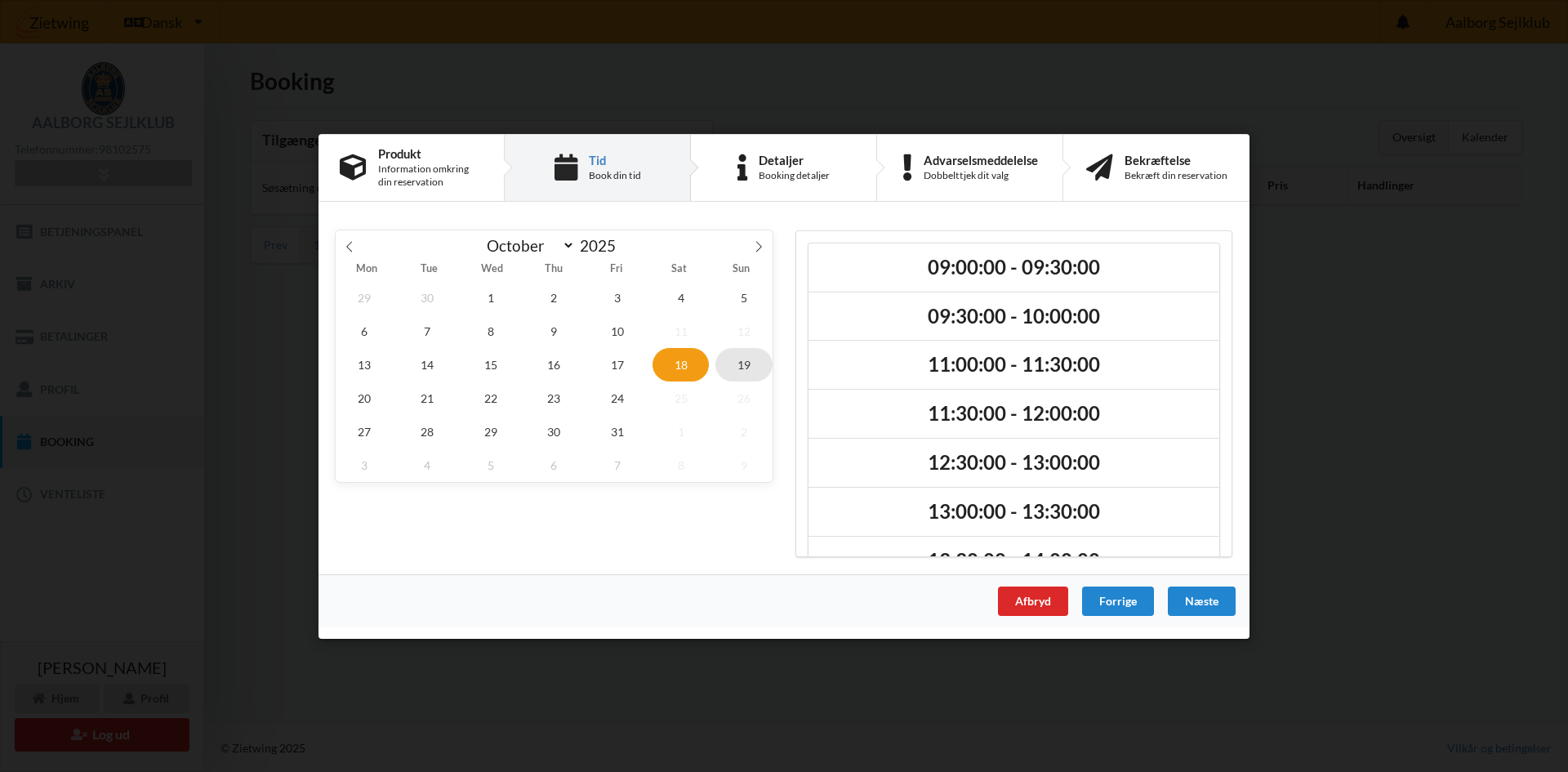
click at [750, 368] on span "19" at bounding box center [744, 364] width 57 height 34
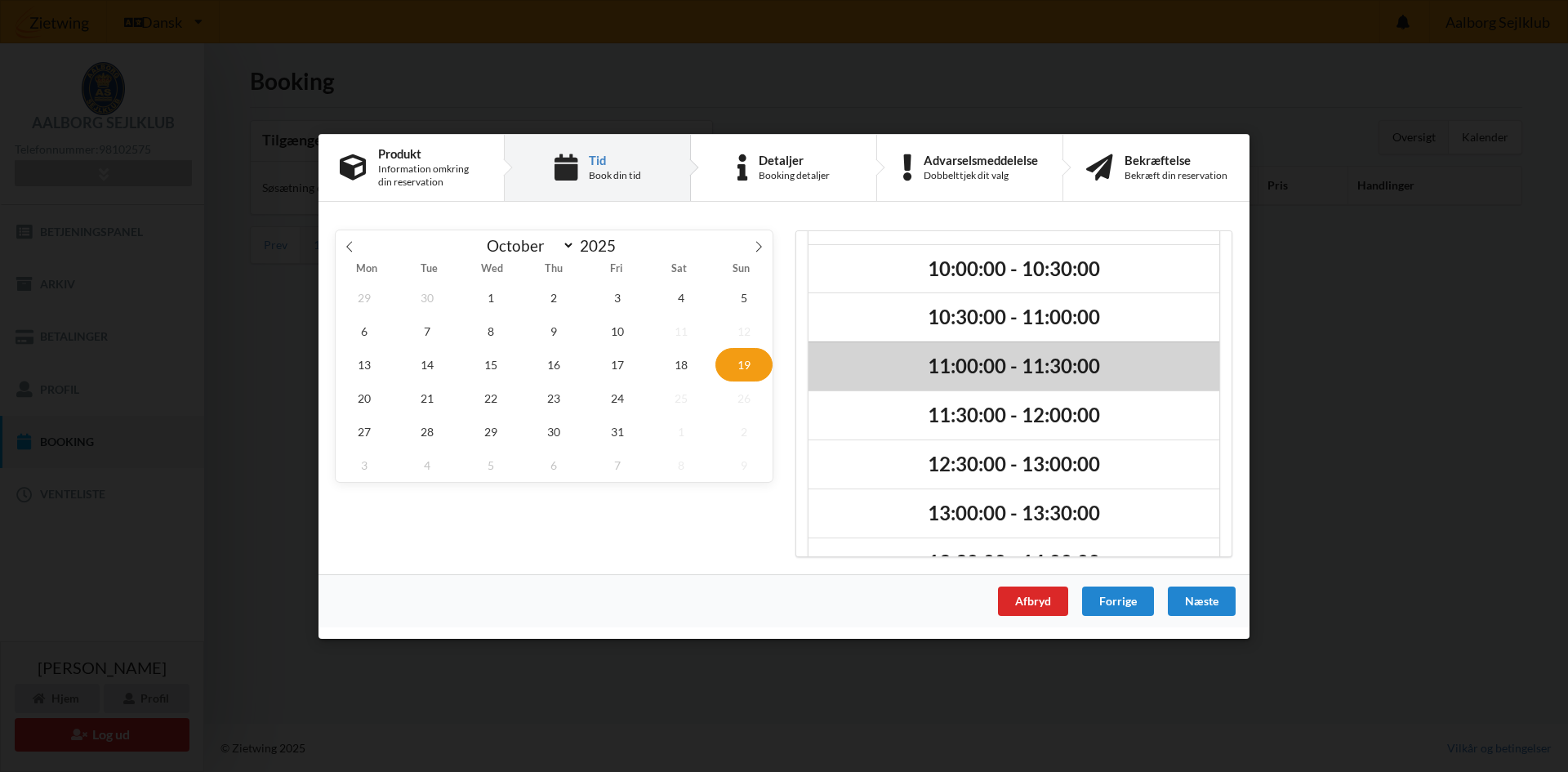
scroll to position [90, 0]
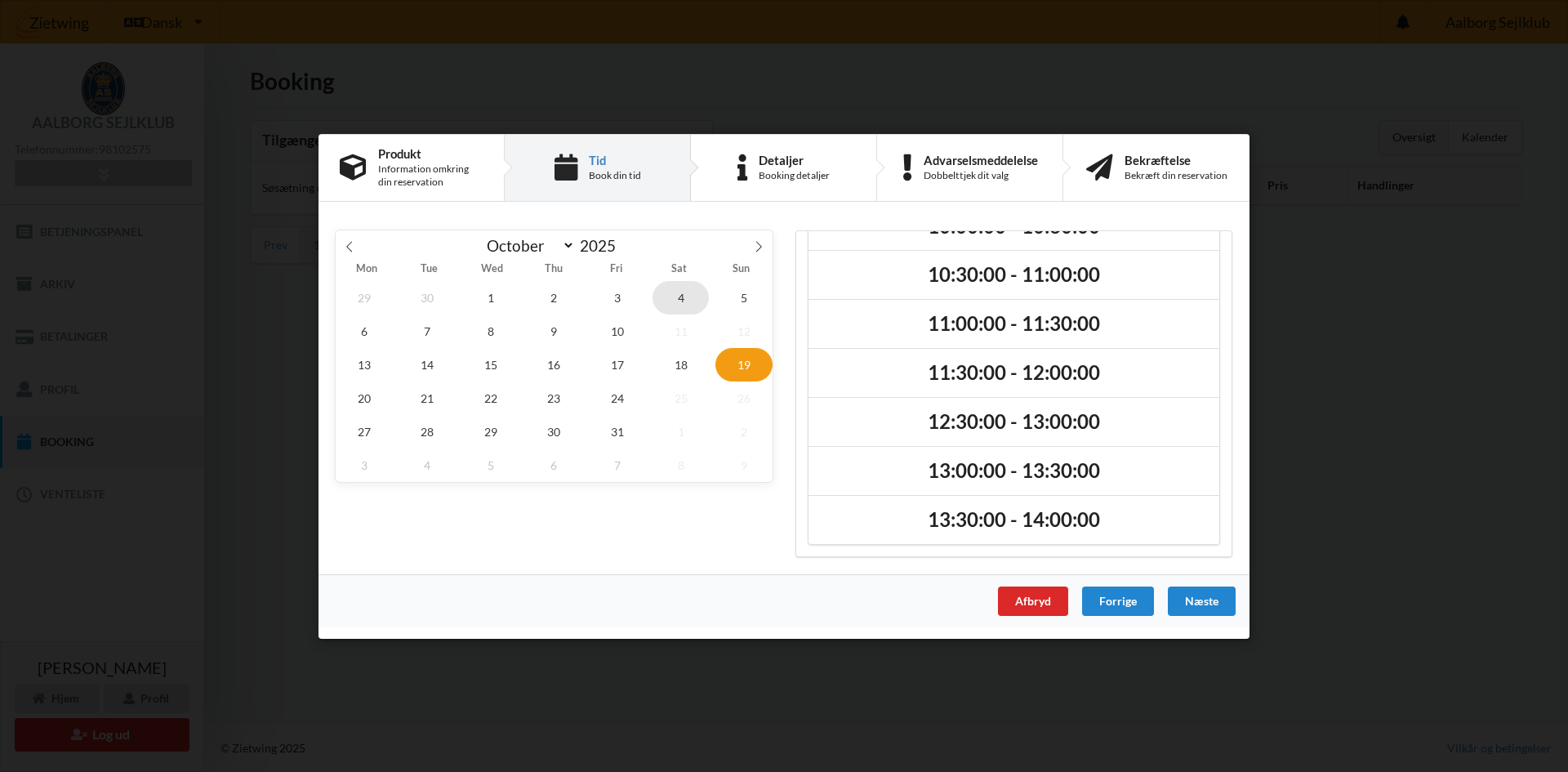
click at [686, 286] on span "4" at bounding box center [681, 297] width 57 height 34
click at [742, 293] on span "5" at bounding box center [744, 297] width 57 height 34
click at [531, 356] on span "16" at bounding box center [555, 364] width 57 height 34
click at [557, 288] on span "2" at bounding box center [555, 297] width 57 height 34
click at [663, 288] on span "4" at bounding box center [681, 297] width 57 height 34
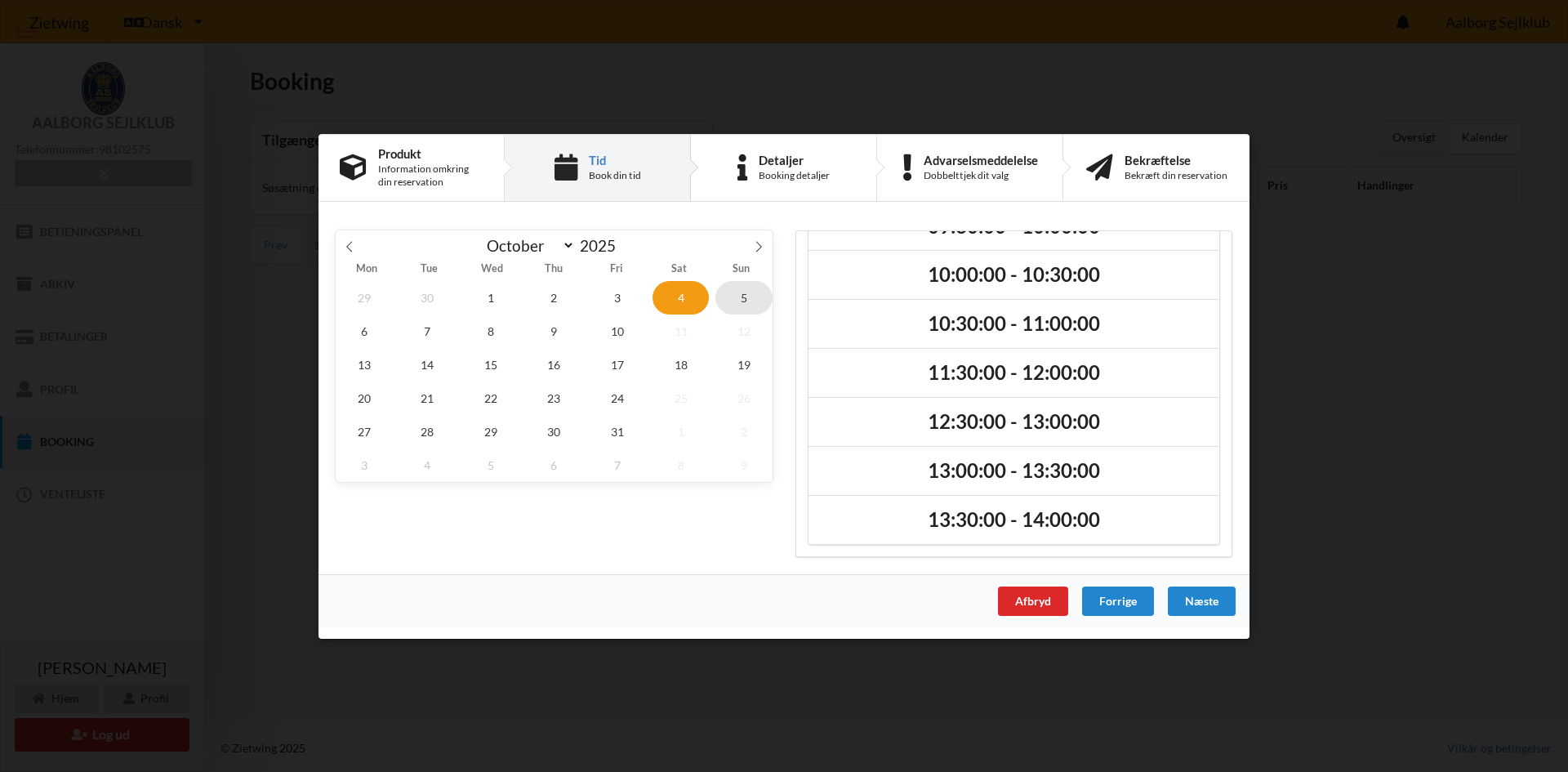
click at [735, 292] on span "5" at bounding box center [744, 297] width 57 height 34
click at [664, 294] on span "4" at bounding box center [681, 297] width 57 height 34
click at [676, 368] on span "18" at bounding box center [681, 364] width 57 height 34
click at [728, 364] on span "19" at bounding box center [744, 364] width 57 height 34
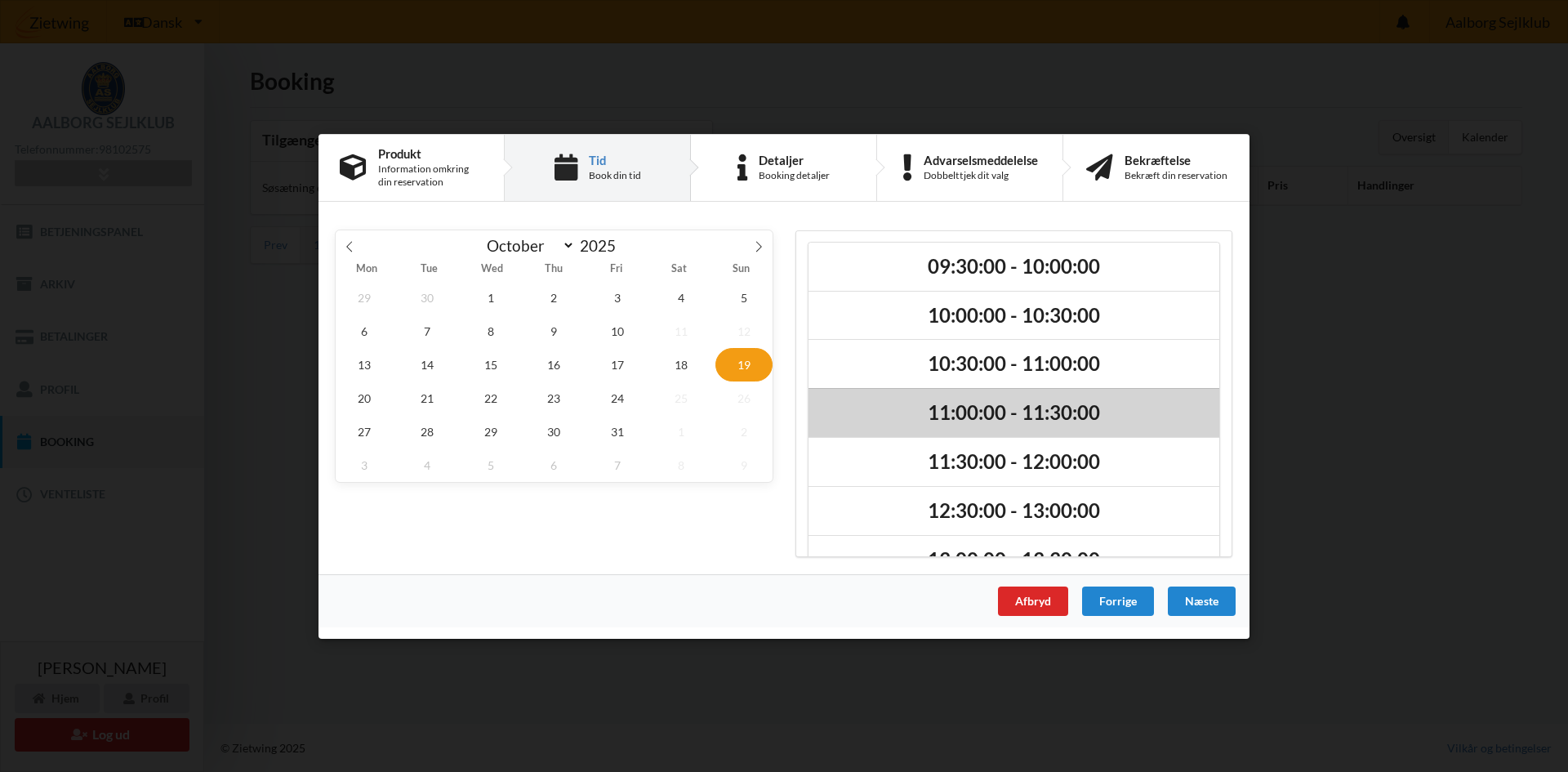
scroll to position [0, 0]
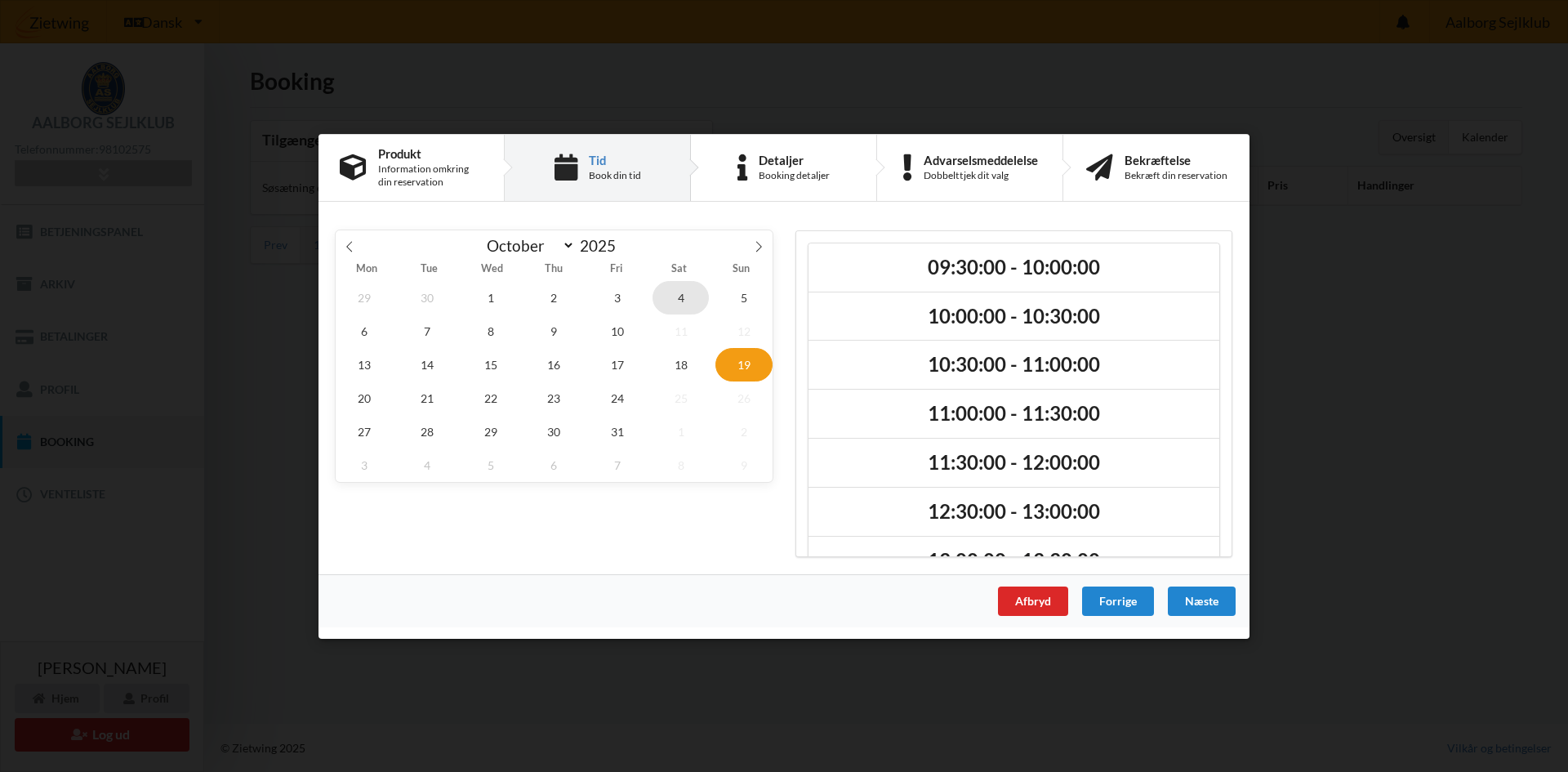
click at [676, 282] on span "4" at bounding box center [681, 297] width 57 height 34
click at [669, 377] on span "18" at bounding box center [681, 364] width 57 height 34
click at [736, 372] on span "19" at bounding box center [744, 364] width 57 height 34
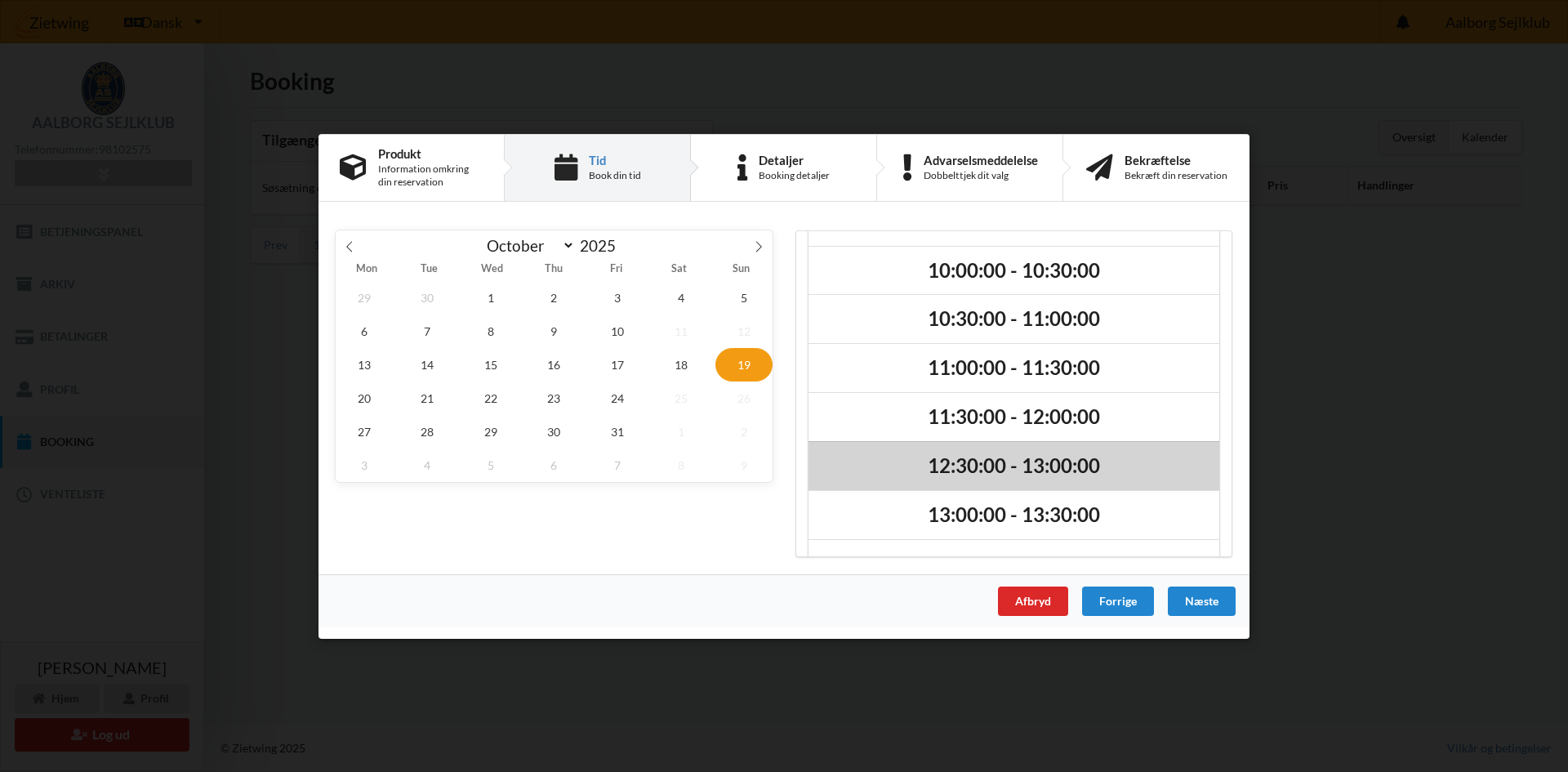
scroll to position [90, 0]
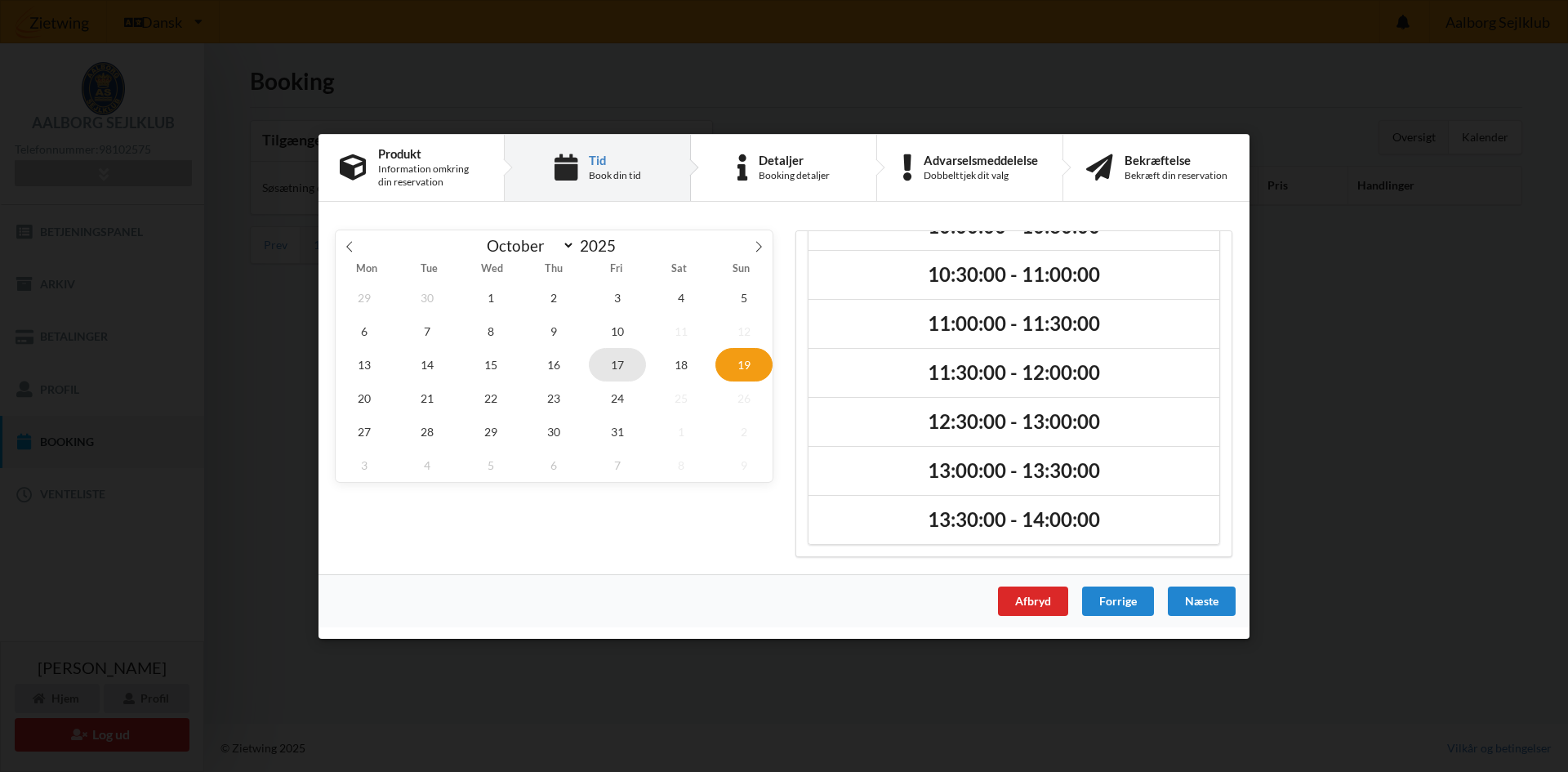
click at [611, 363] on span "17" at bounding box center [617, 364] width 57 height 34
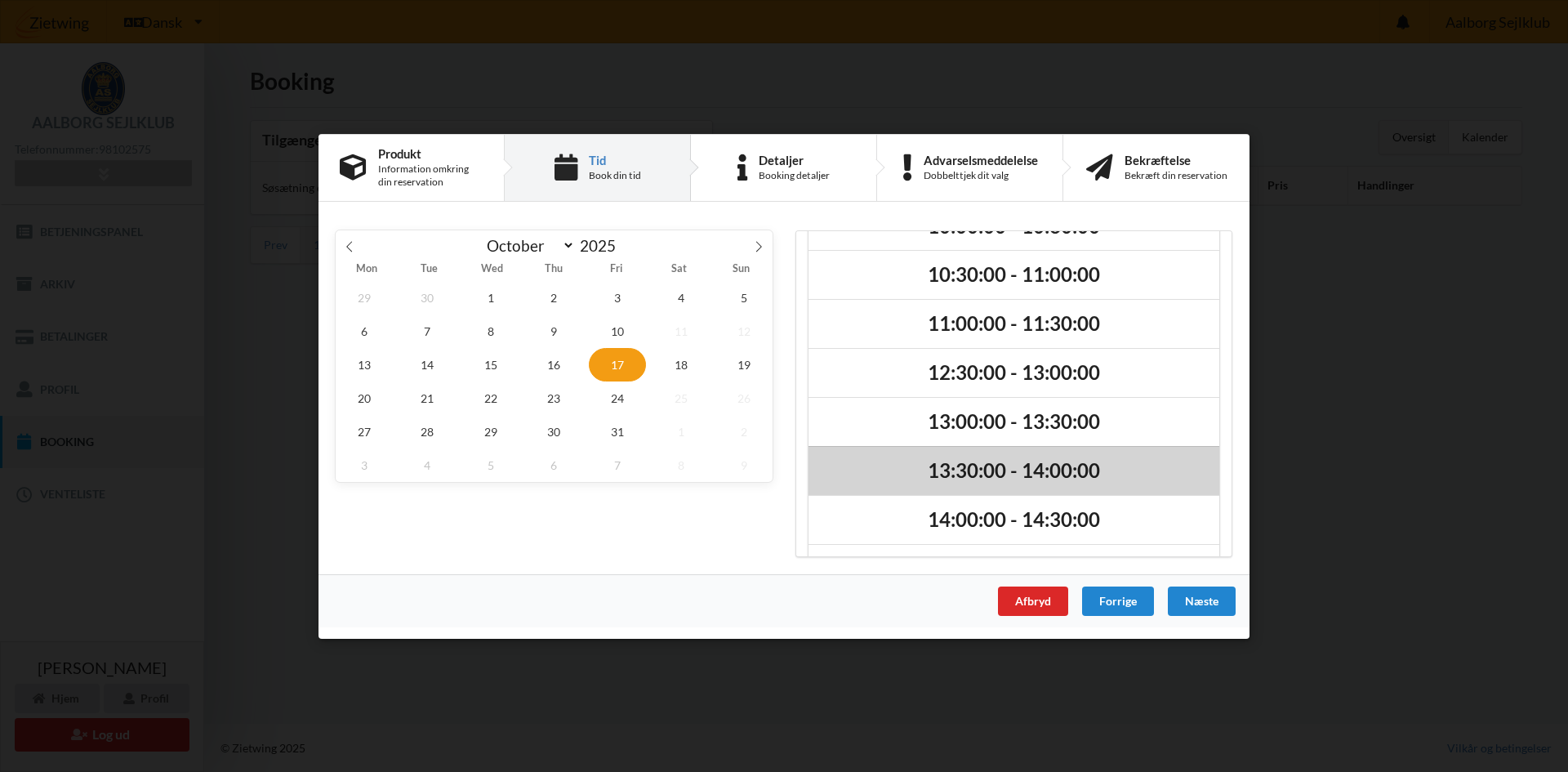
scroll to position [187, 0]
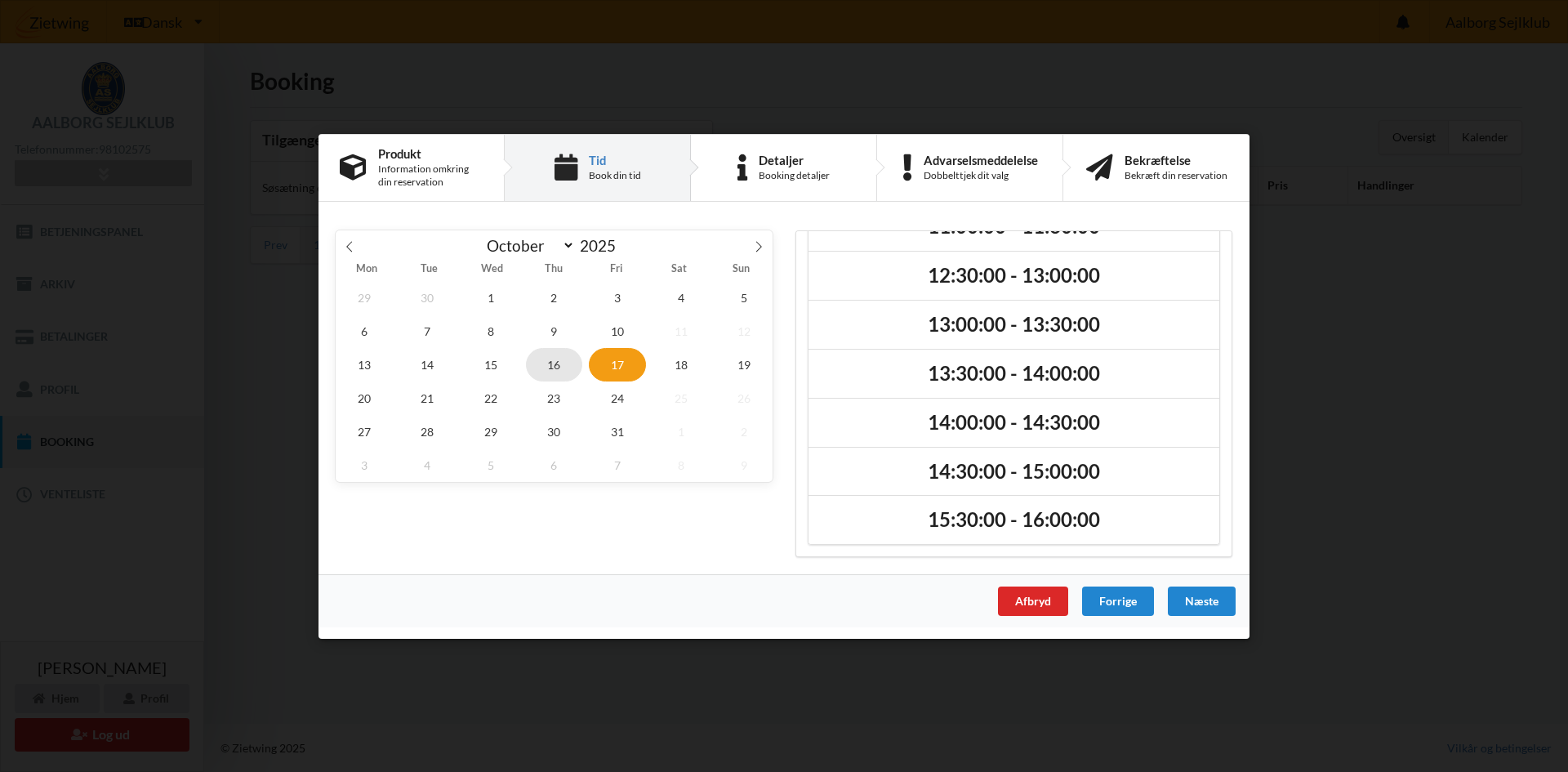
click at [571, 363] on span "16" at bounding box center [555, 364] width 57 height 34
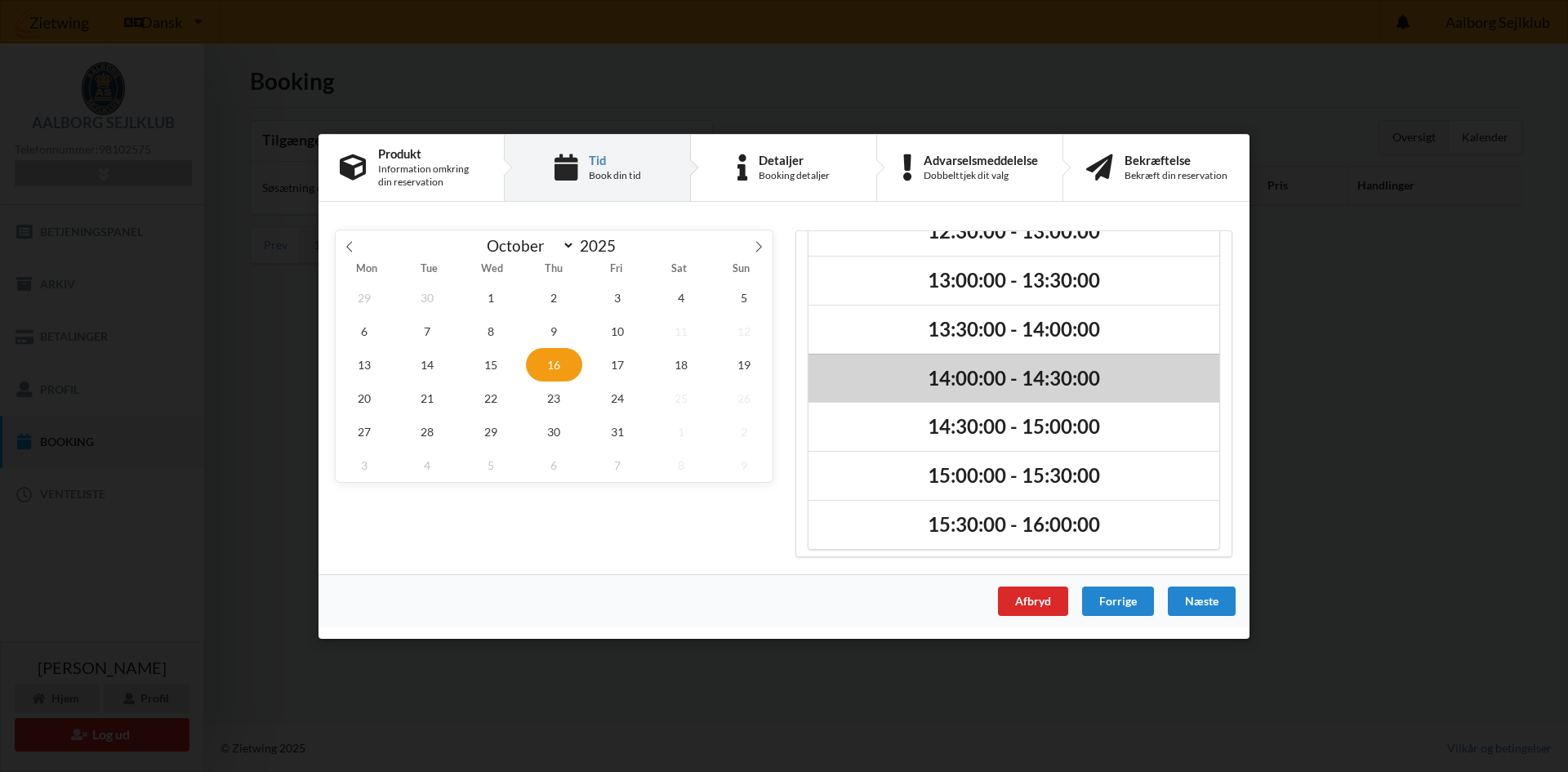
scroll to position [285, 0]
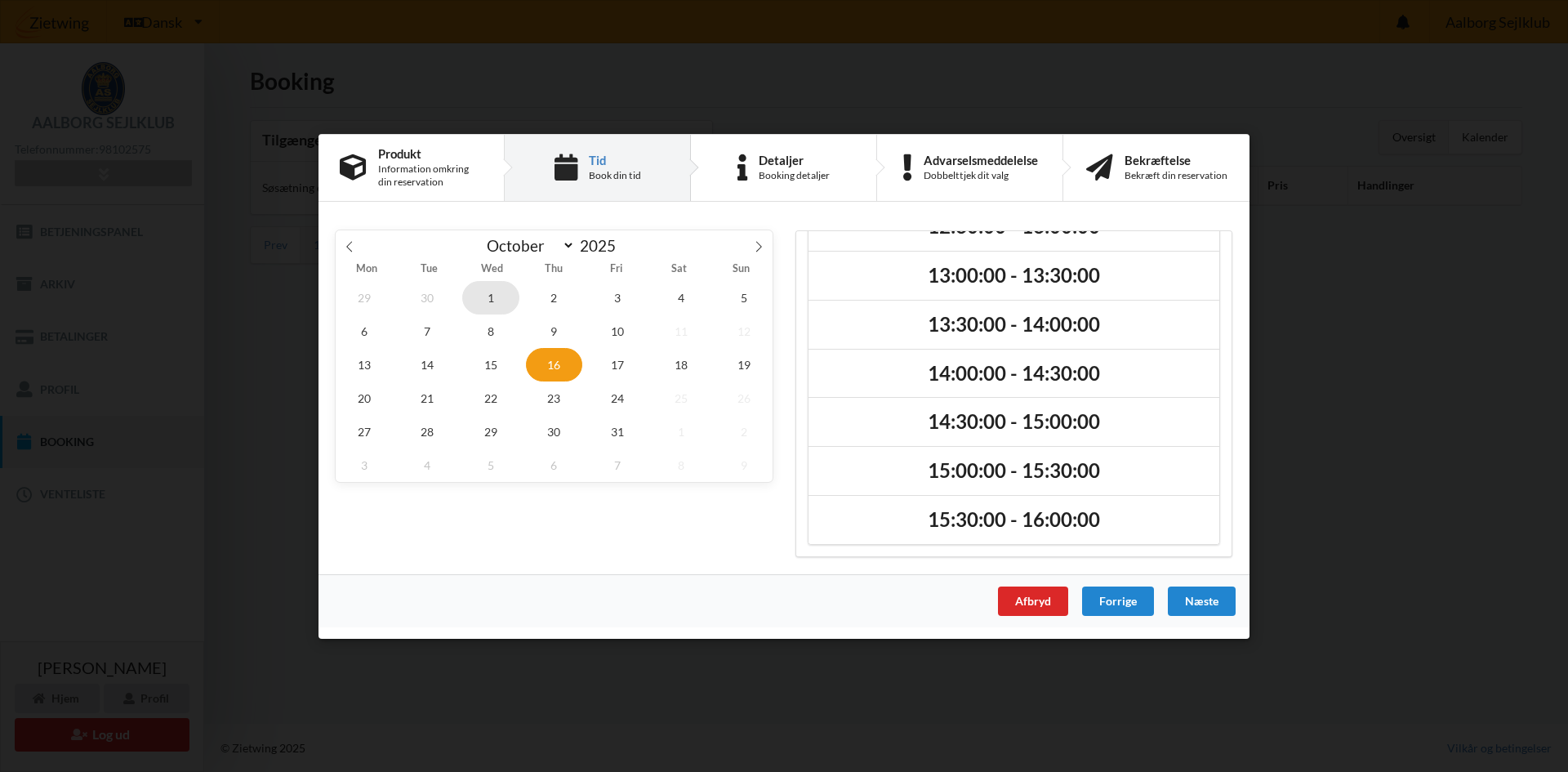
click at [483, 308] on span "1" at bounding box center [491, 297] width 57 height 34
click at [350, 252] on icon at bounding box center [349, 246] width 12 height 12
click at [489, 369] on span "17" at bounding box center [491, 364] width 57 height 34
click at [532, 367] on span "18" at bounding box center [555, 364] width 57 height 34
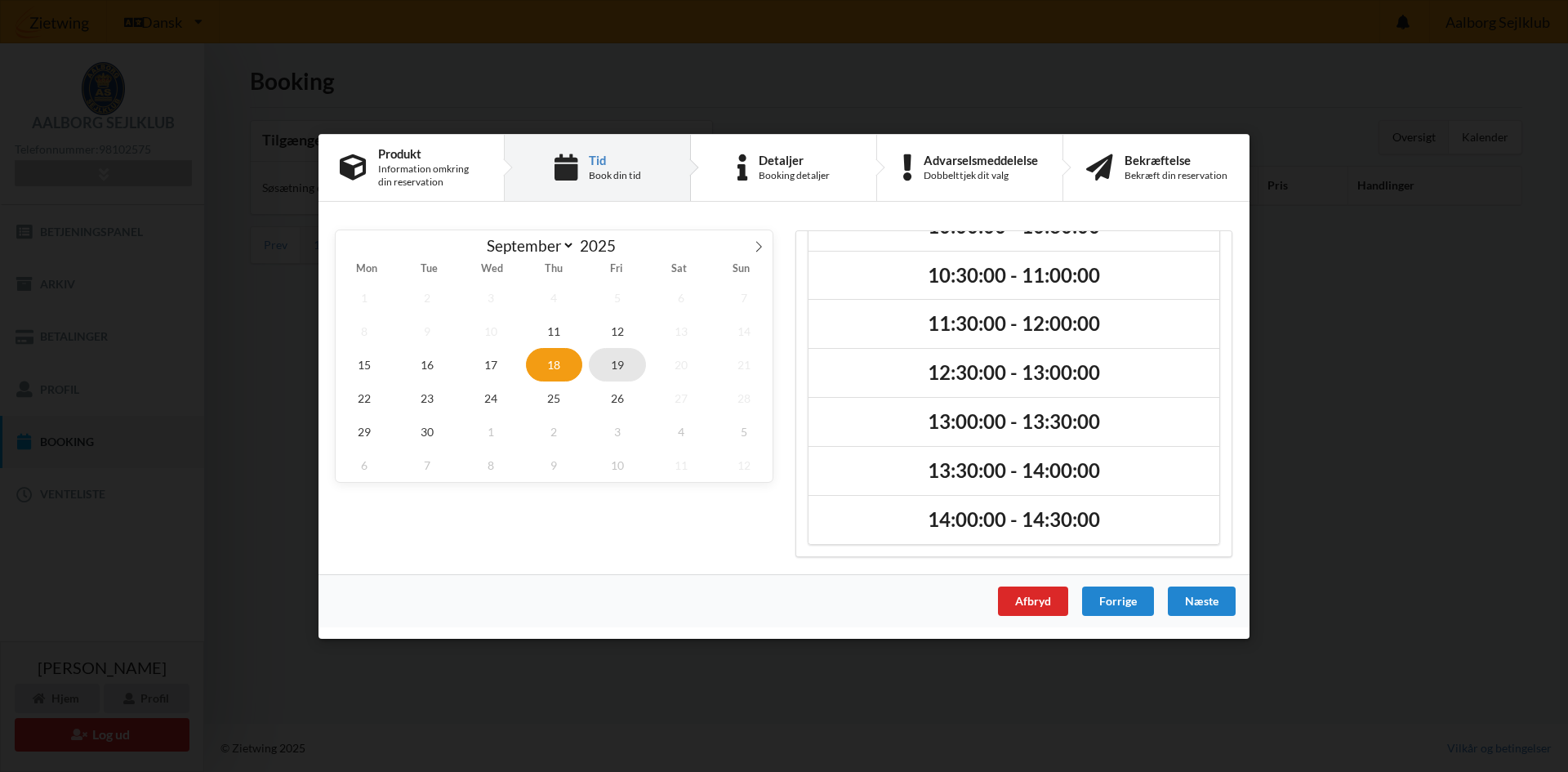
click at [611, 359] on span "19" at bounding box center [617, 364] width 57 height 34
click at [563, 390] on span "25" at bounding box center [555, 397] width 57 height 34
click at [562, 365] on span "18" at bounding box center [555, 364] width 57 height 34
click at [623, 397] on span "26" at bounding box center [617, 397] width 57 height 34
click at [599, 364] on span "19" at bounding box center [617, 364] width 57 height 34
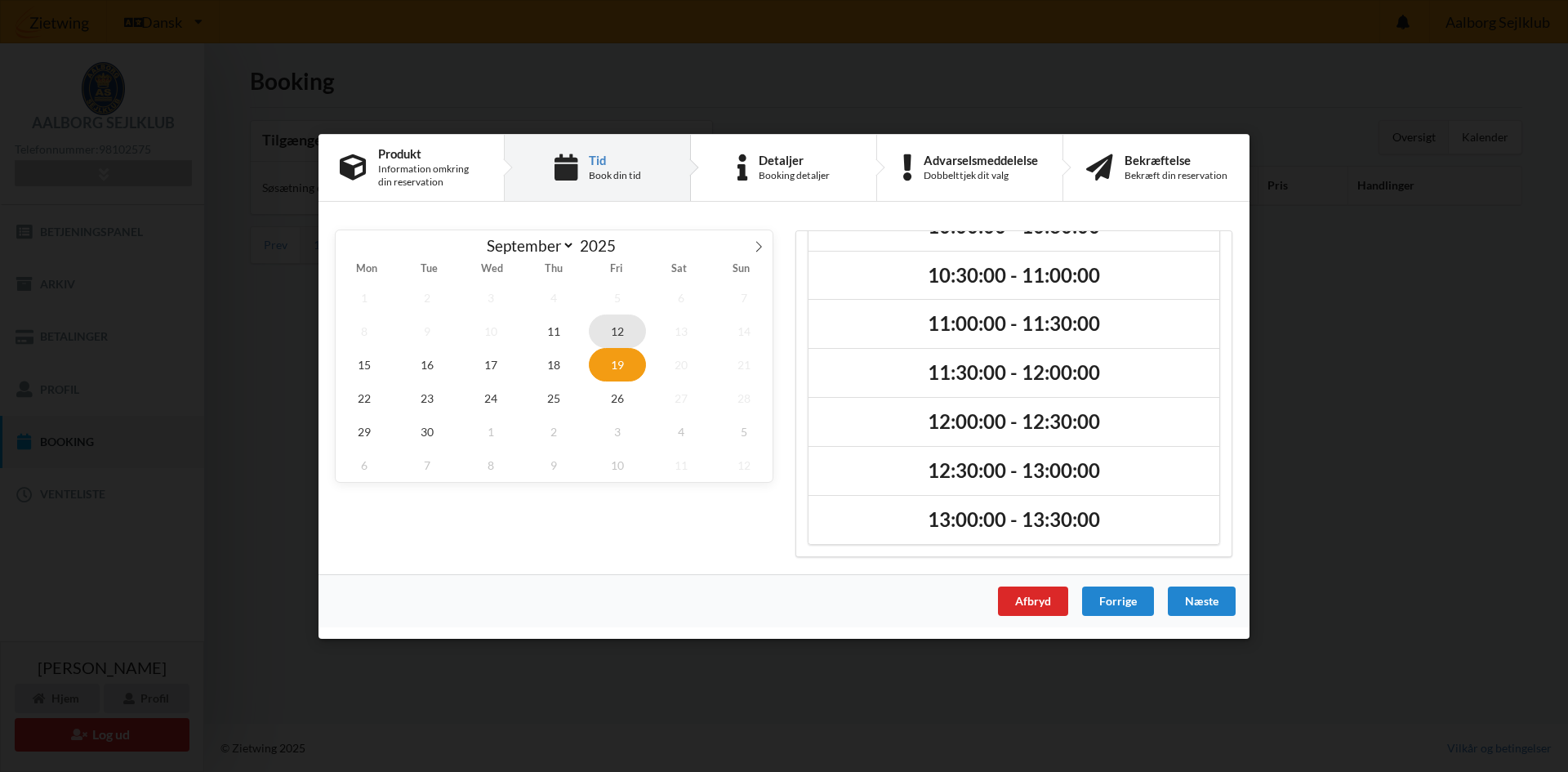
click at [607, 341] on span "12" at bounding box center [617, 330] width 57 height 34
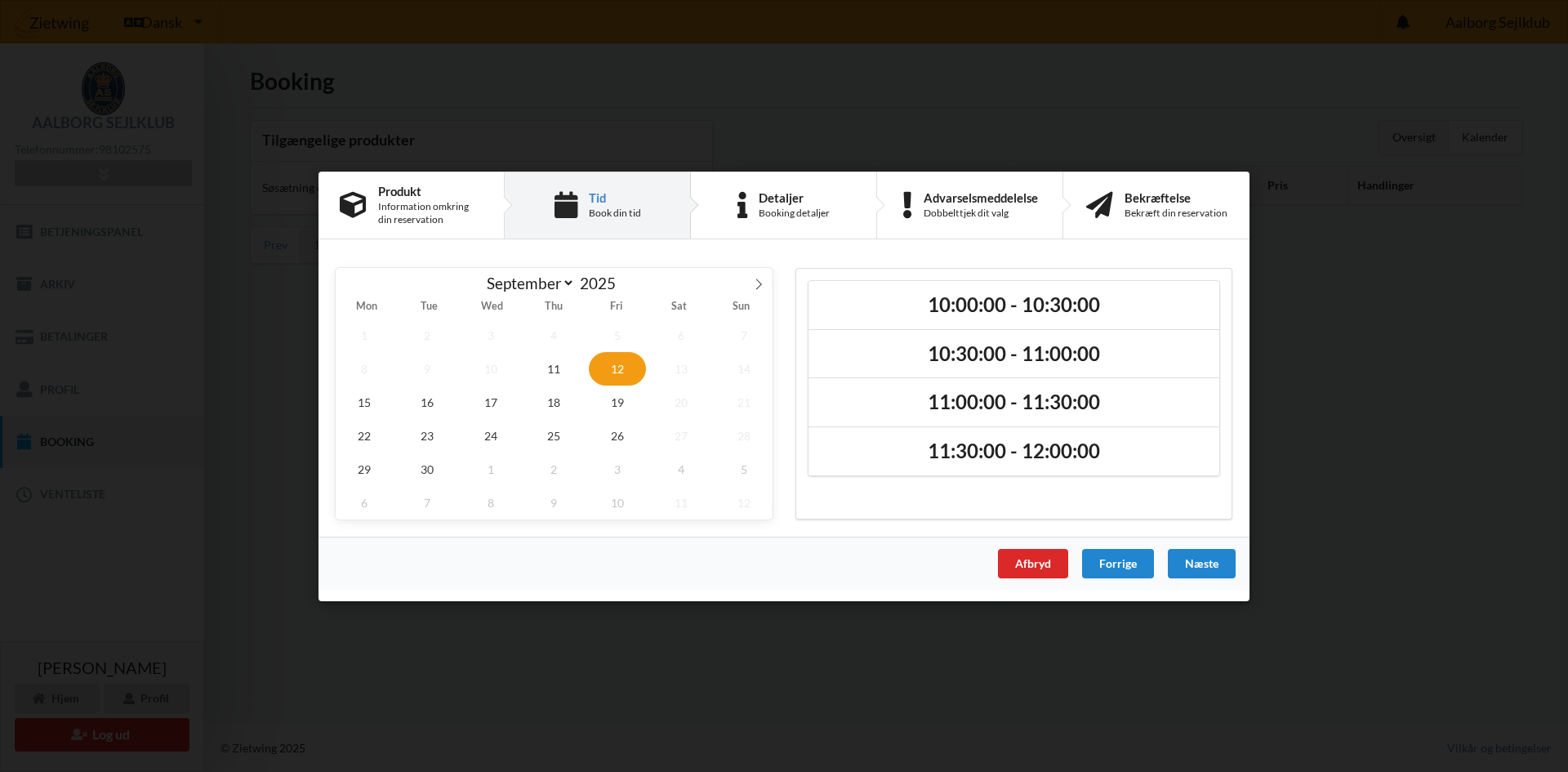
scroll to position [0, 0]
click at [755, 290] on span at bounding box center [759, 280] width 28 height 28
click at [355, 274] on span at bounding box center [349, 280] width 28 height 28
click at [606, 404] on span "19" at bounding box center [617, 402] width 57 height 34
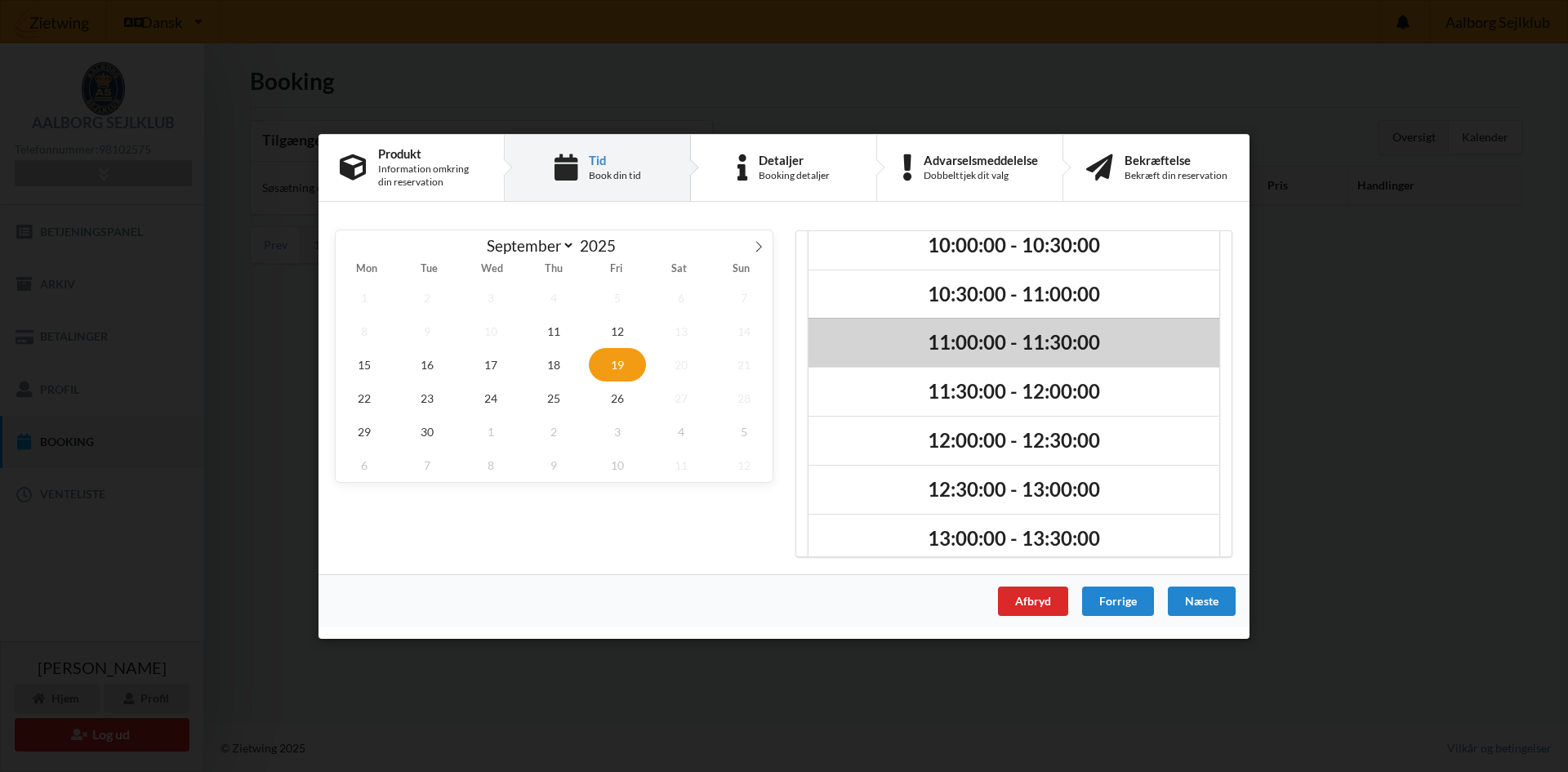
scroll to position [41, 0]
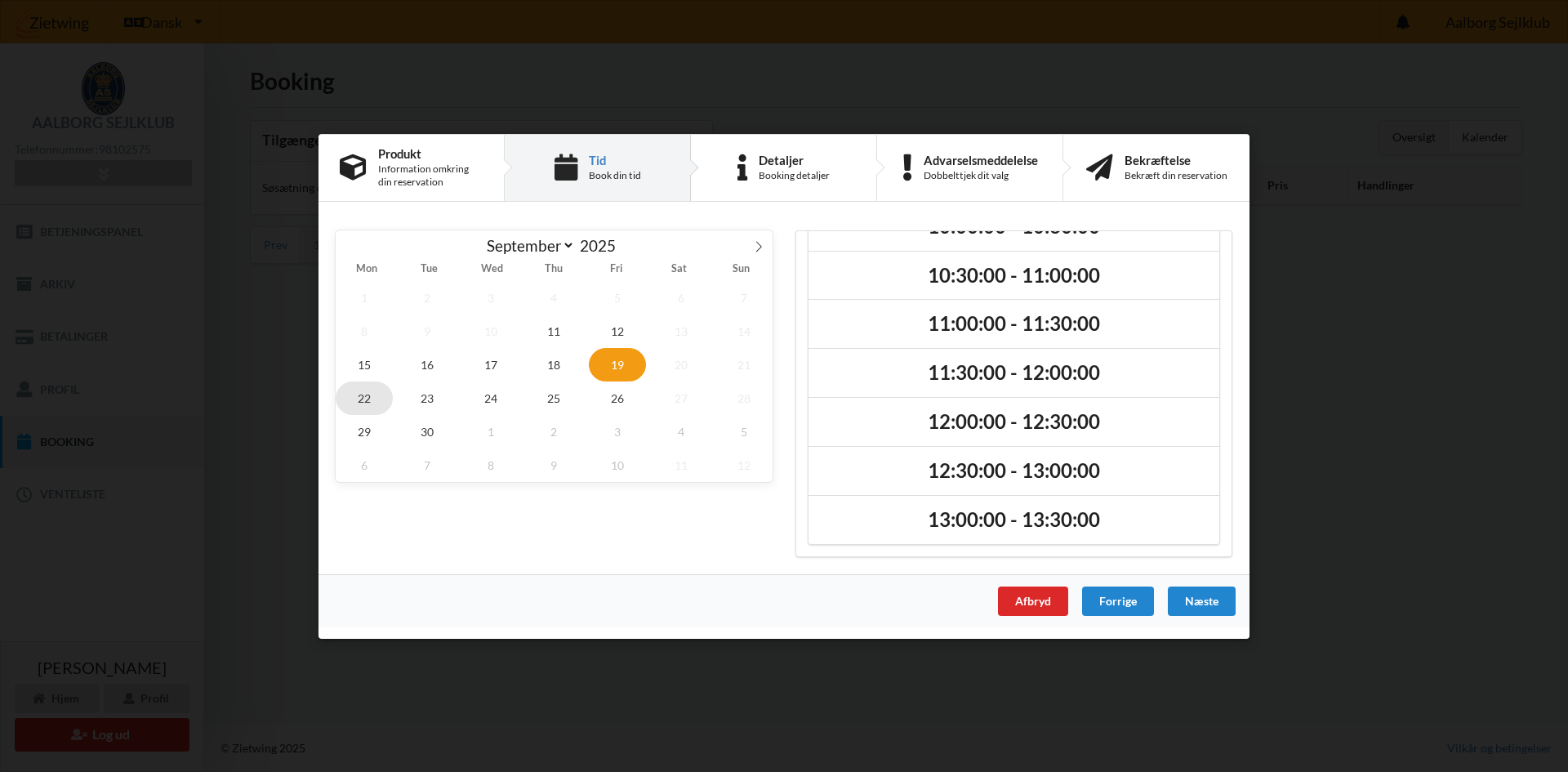
click at [373, 396] on span "22" at bounding box center [365, 397] width 57 height 34
click at [418, 394] on span "23" at bounding box center [428, 397] width 57 height 34
click at [517, 390] on span "24" at bounding box center [491, 397] width 57 height 34
click at [545, 392] on span "25" at bounding box center [555, 397] width 57 height 34
click at [612, 391] on span "26" at bounding box center [617, 397] width 57 height 34
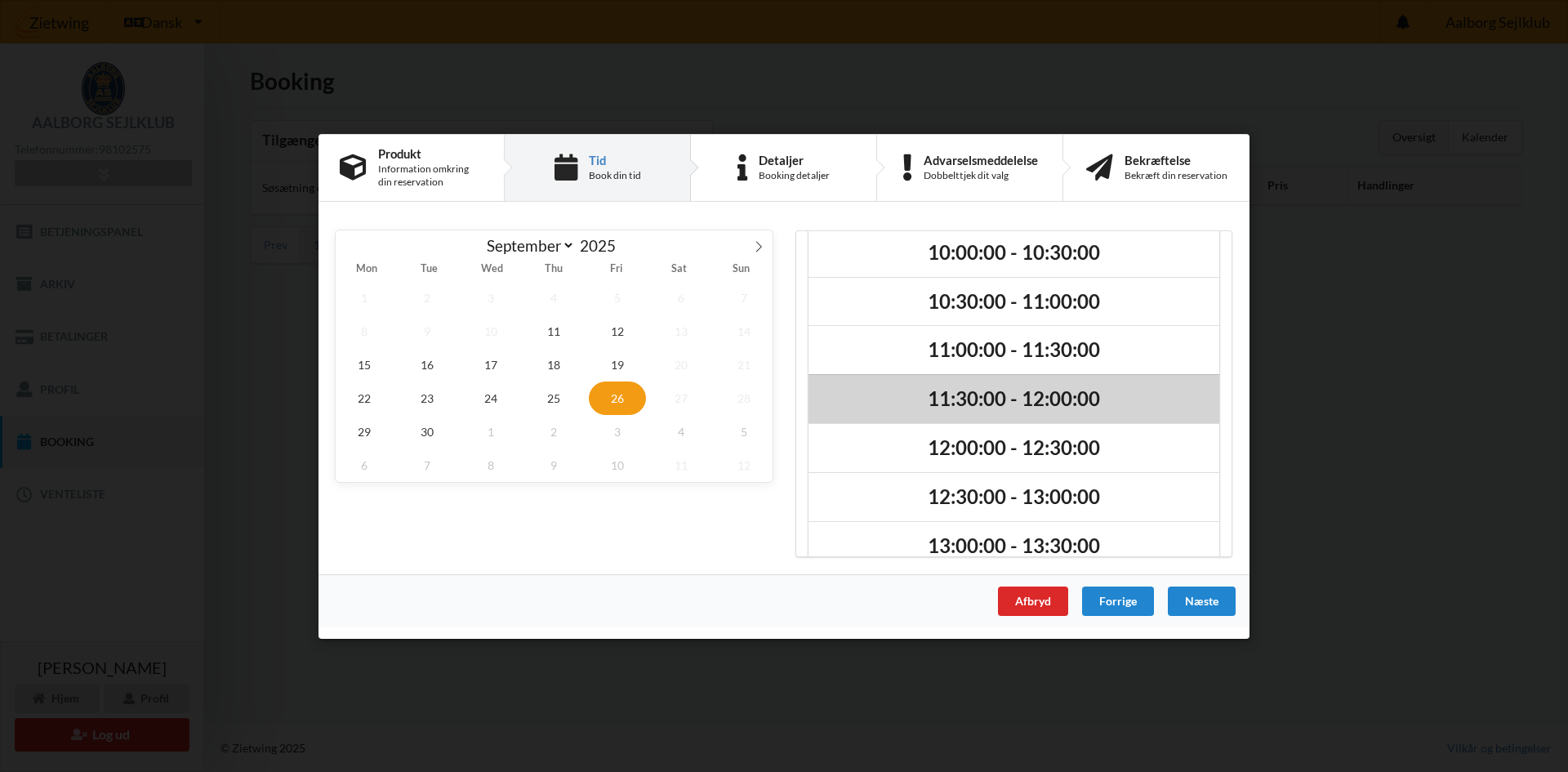
scroll to position [0, 0]
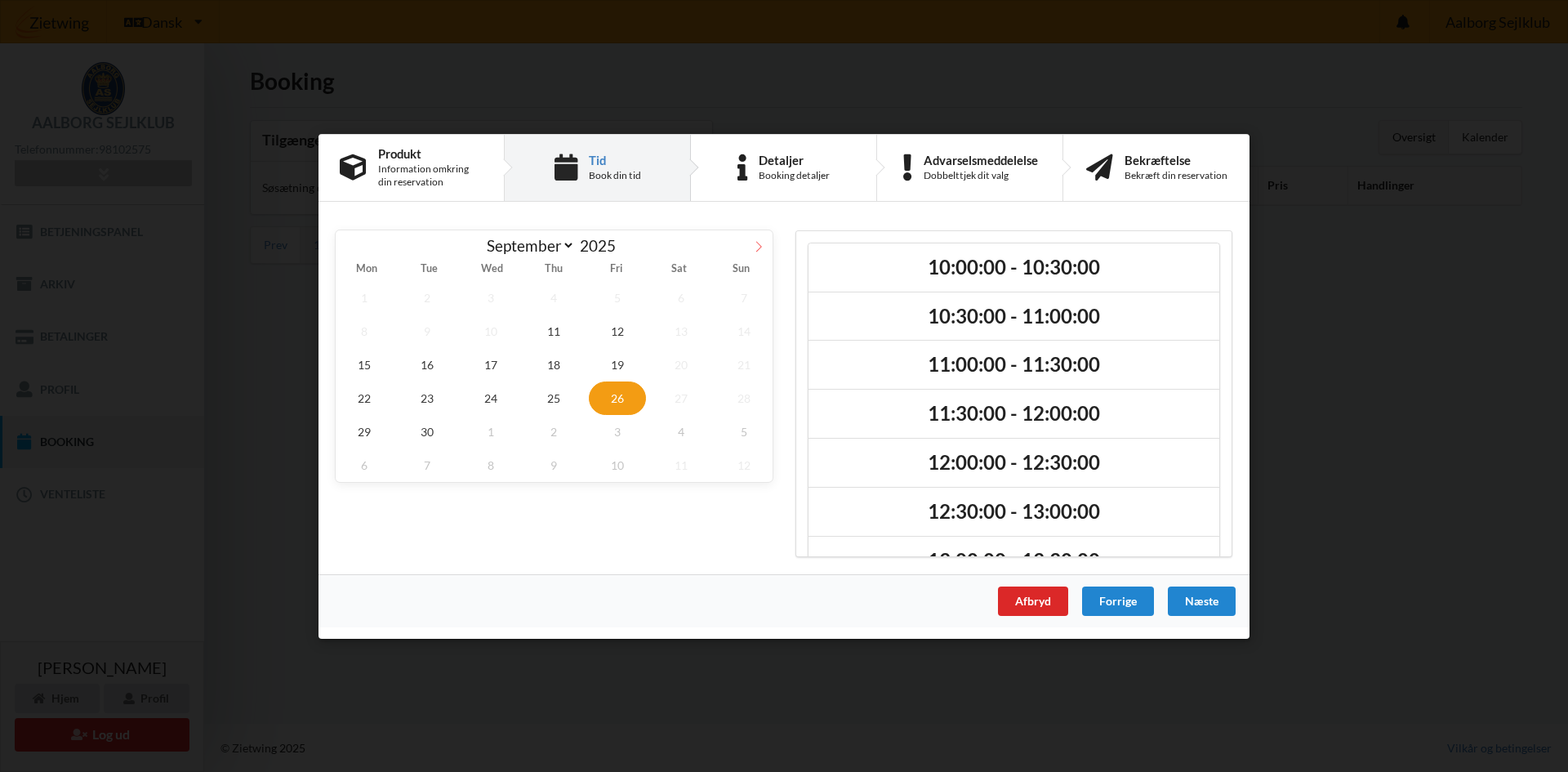
click at [757, 237] on span at bounding box center [759, 243] width 28 height 28
click at [511, 306] on span "1" at bounding box center [491, 297] width 57 height 34
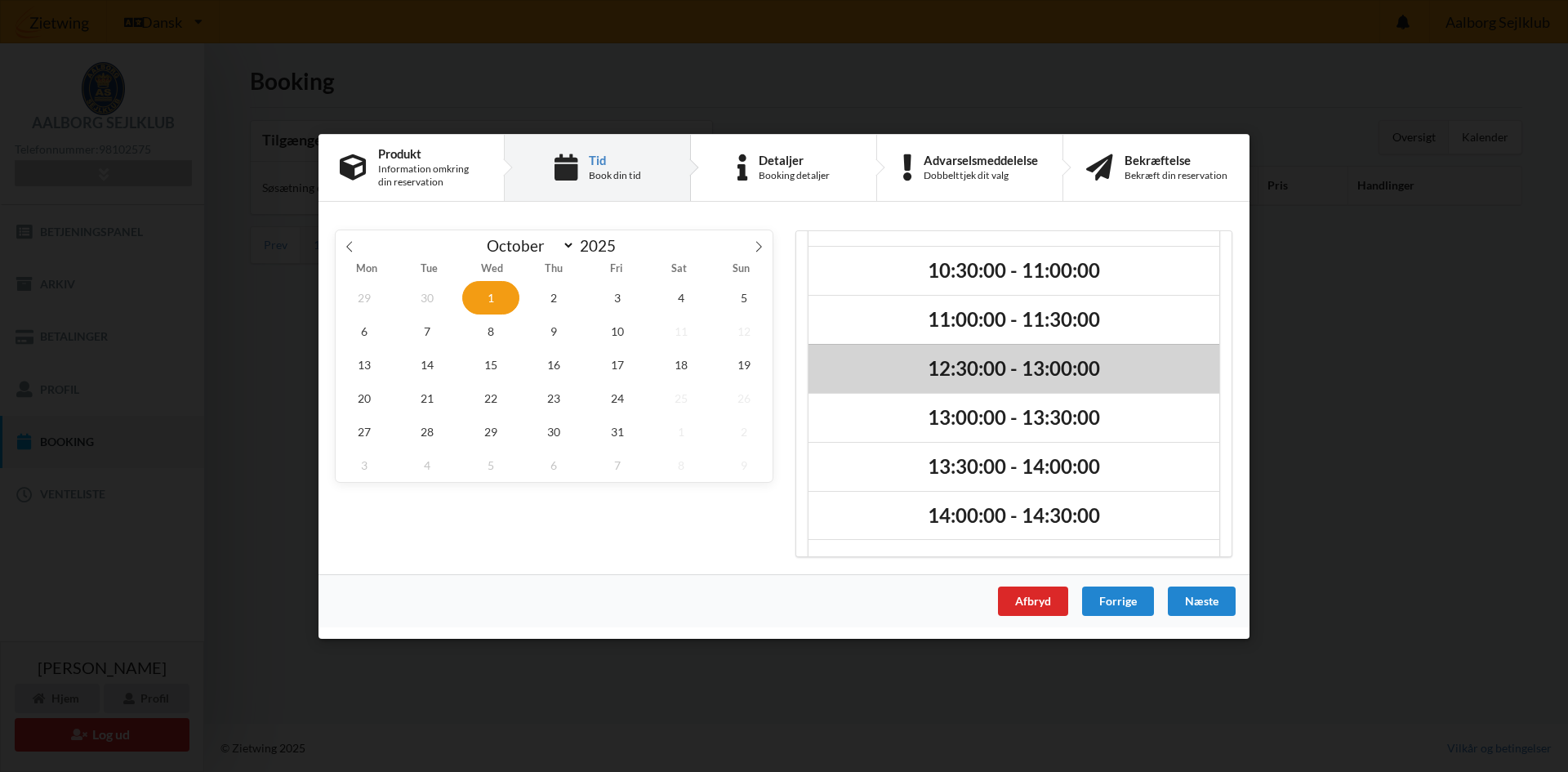
scroll to position [285, 0]
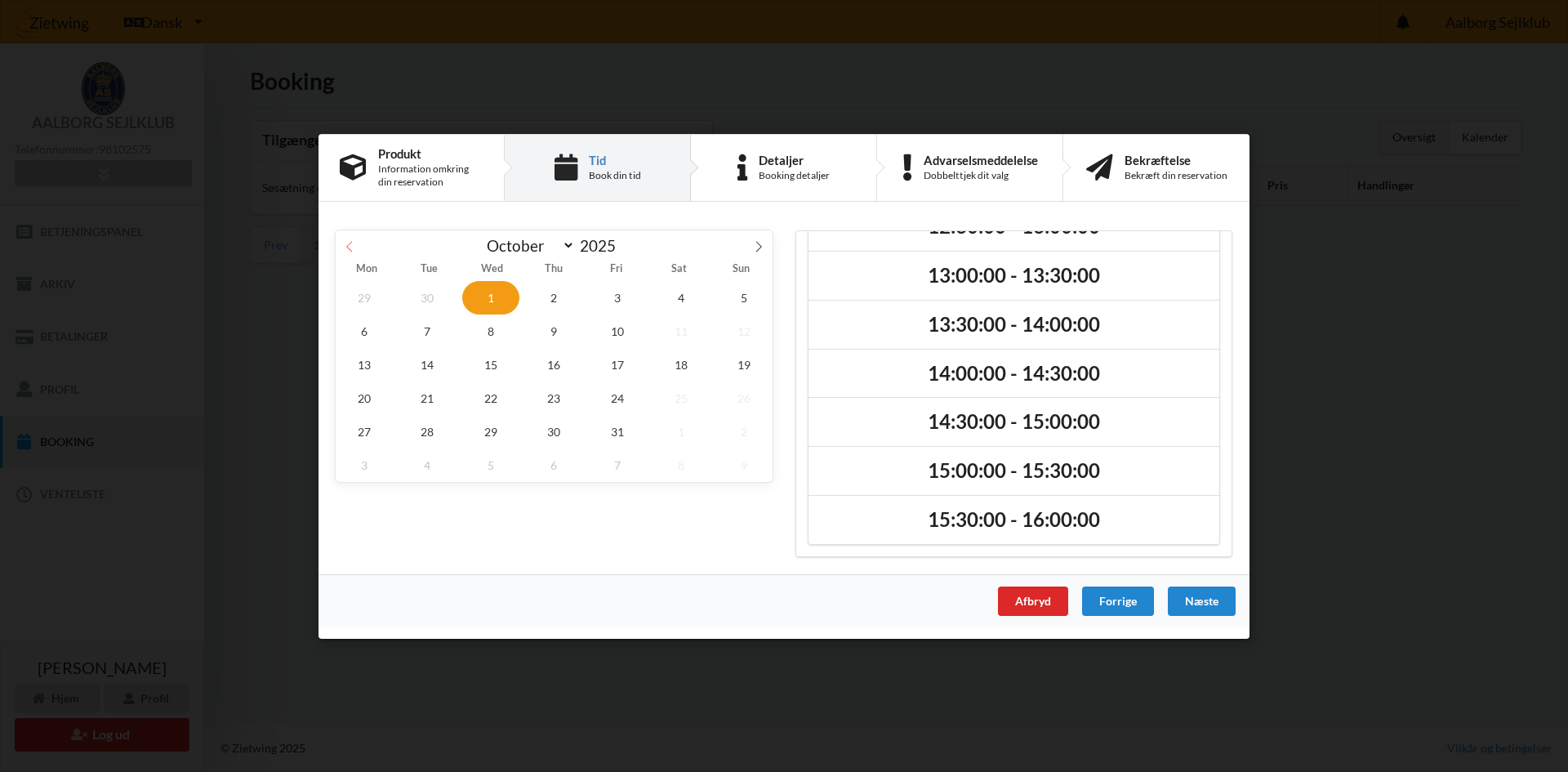
click at [351, 250] on icon at bounding box center [349, 246] width 12 height 12
click at [611, 389] on span "26" at bounding box center [617, 397] width 57 height 34
click at [619, 351] on span "19" at bounding box center [617, 364] width 57 height 34
click at [603, 392] on span "26" at bounding box center [617, 397] width 57 height 34
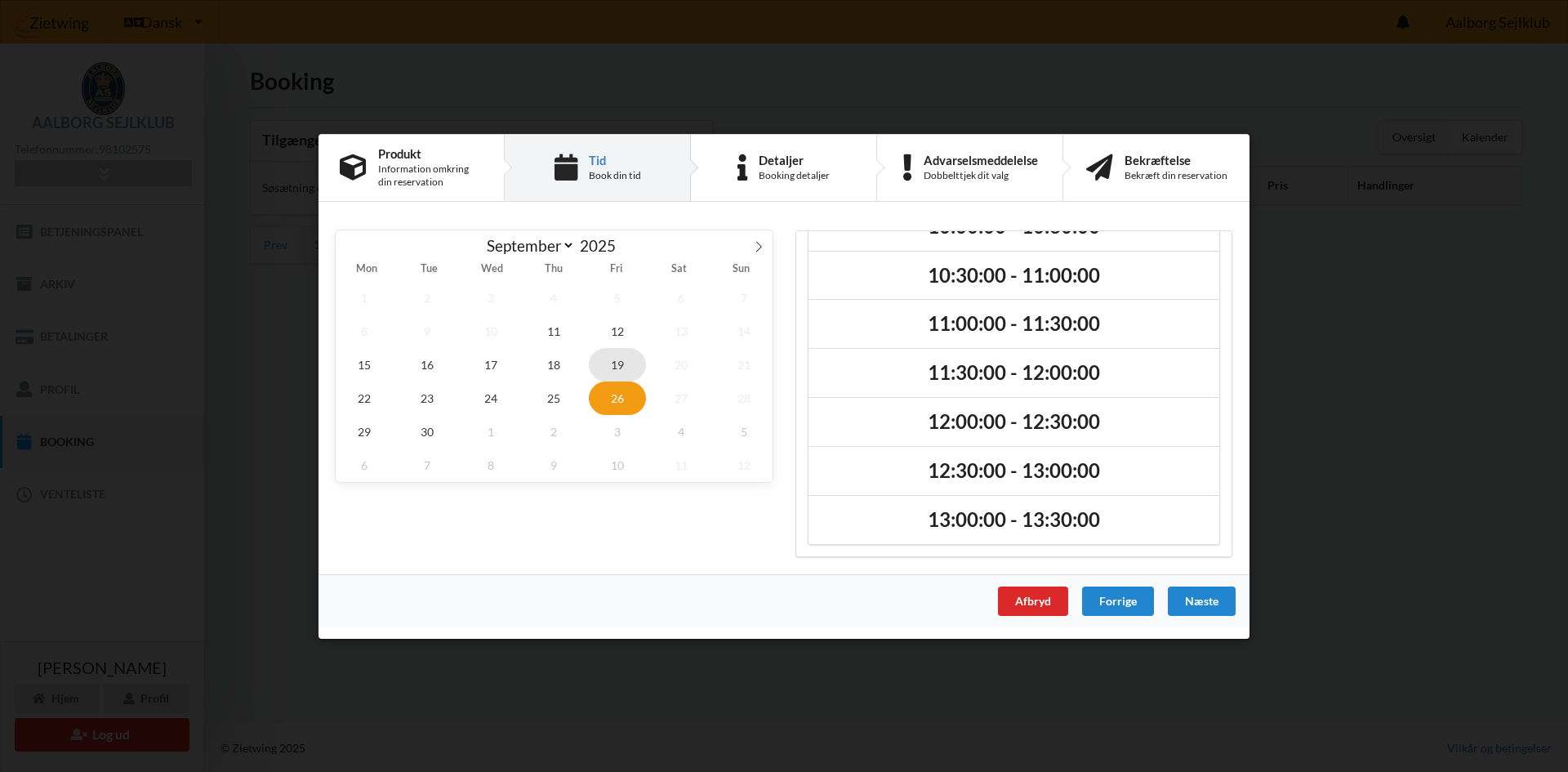
click at [605, 362] on span "19" at bounding box center [617, 364] width 57 height 34
click at [616, 343] on span "12" at bounding box center [617, 330] width 57 height 34
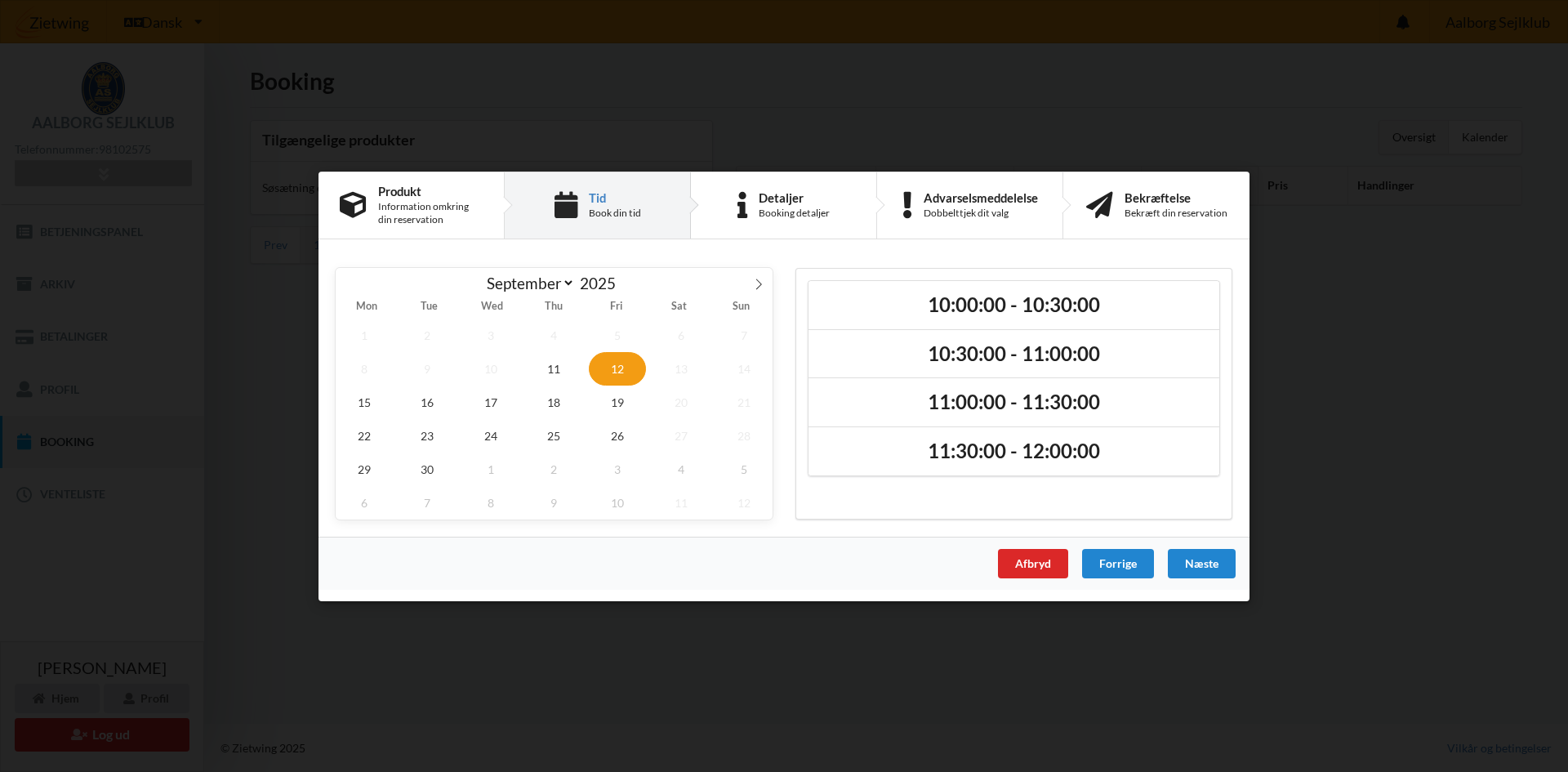
scroll to position [0, 0]
click at [614, 396] on span "19" at bounding box center [617, 402] width 57 height 34
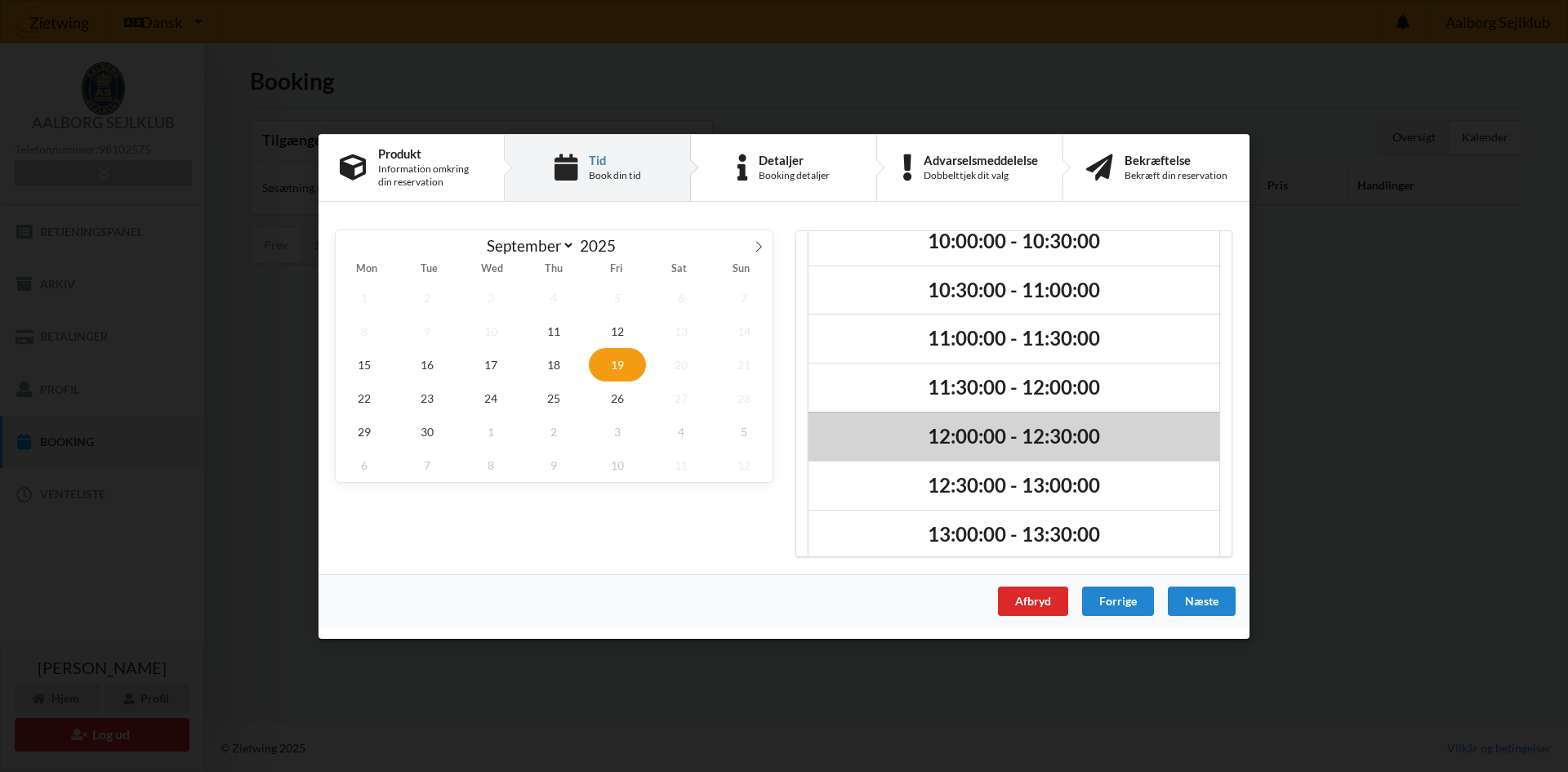
scroll to position [41, 0]
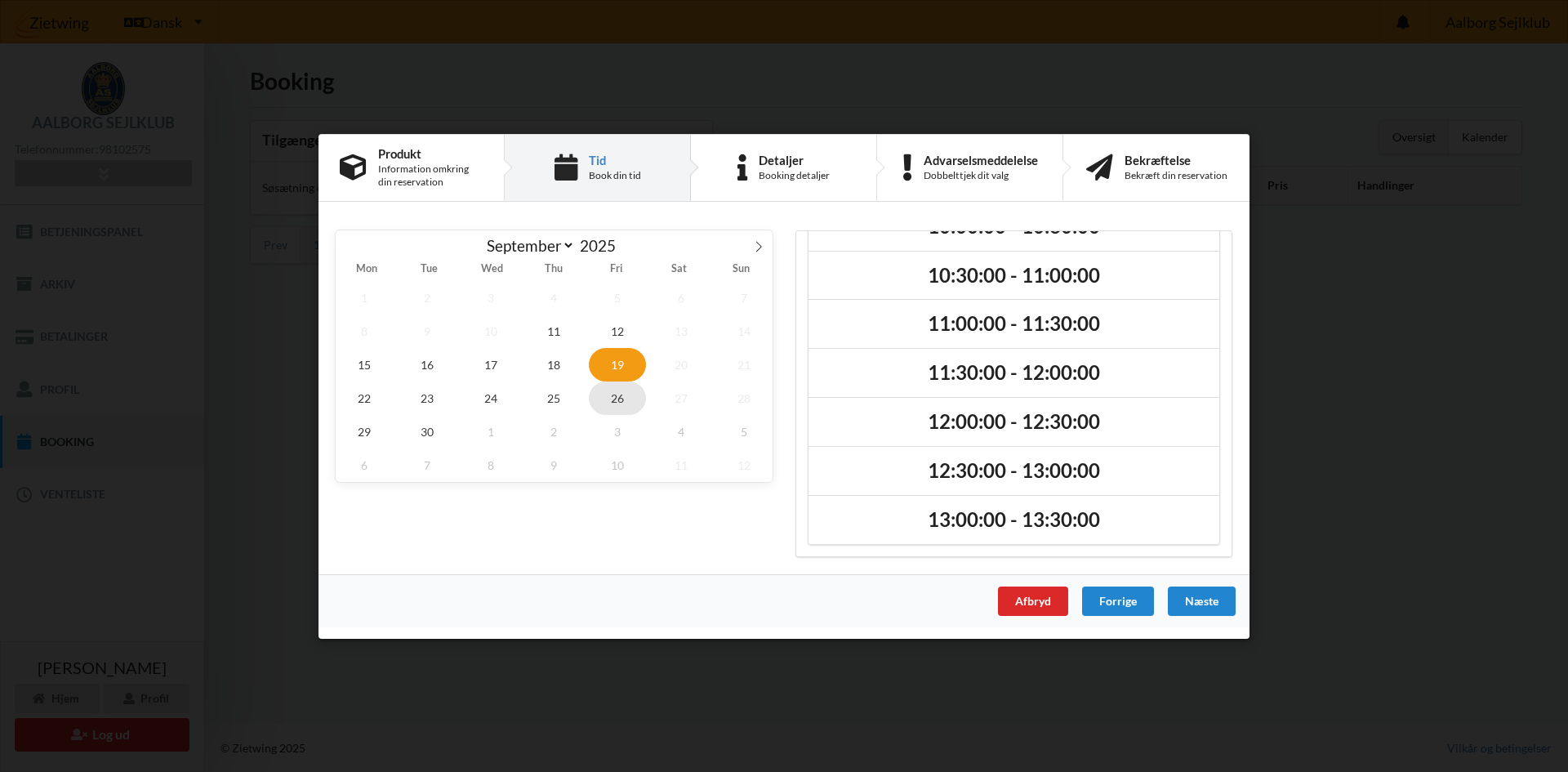
click at [610, 393] on span "26" at bounding box center [617, 397] width 57 height 34
click at [656, 253] on div "September October November [DATE]" at bounding box center [554, 243] width 328 height 28
click at [757, 248] on icon at bounding box center [759, 246] width 12 height 12
click at [626, 341] on span "7" at bounding box center [617, 330] width 57 height 34
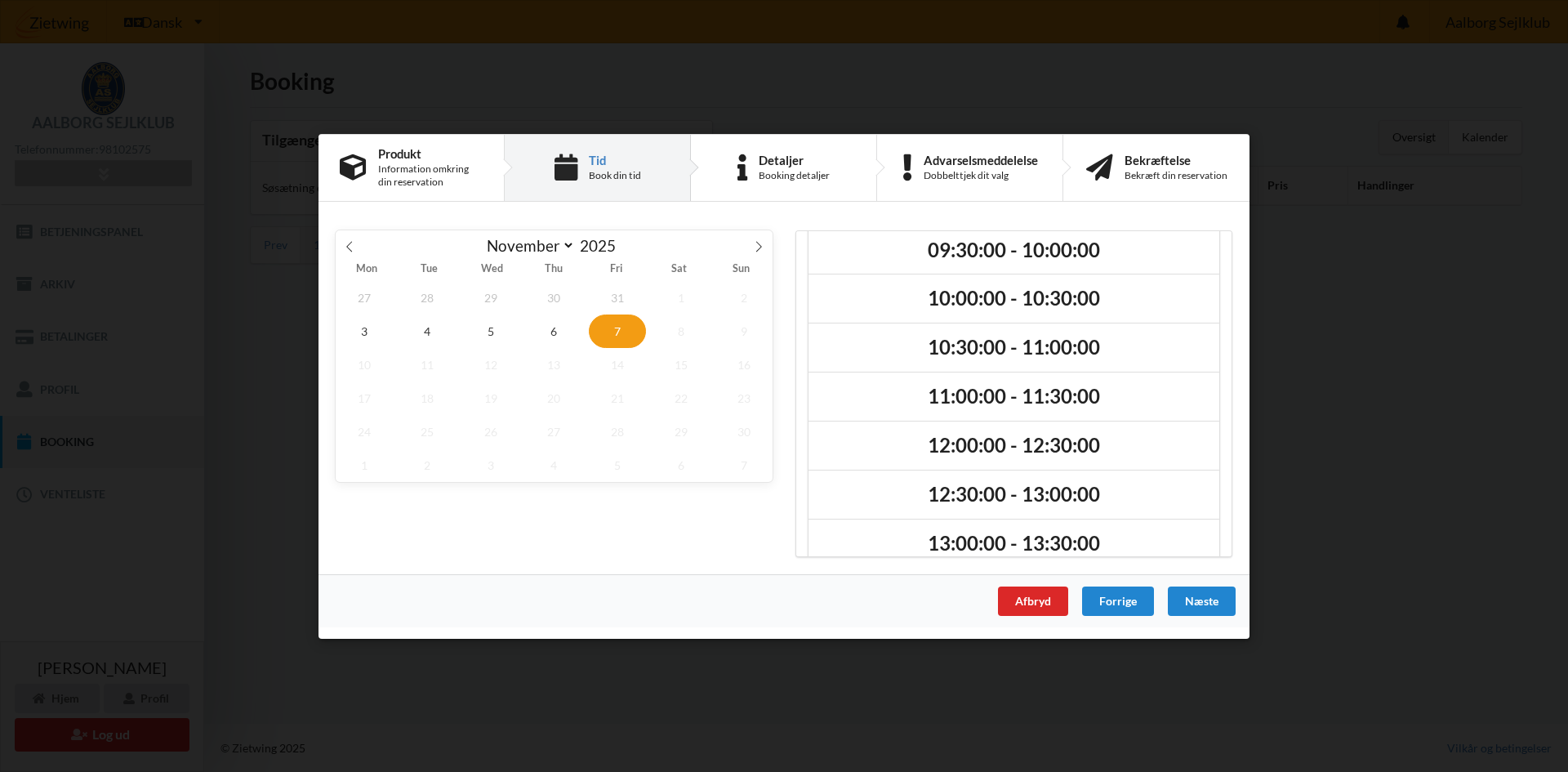
scroll to position [0, 0]
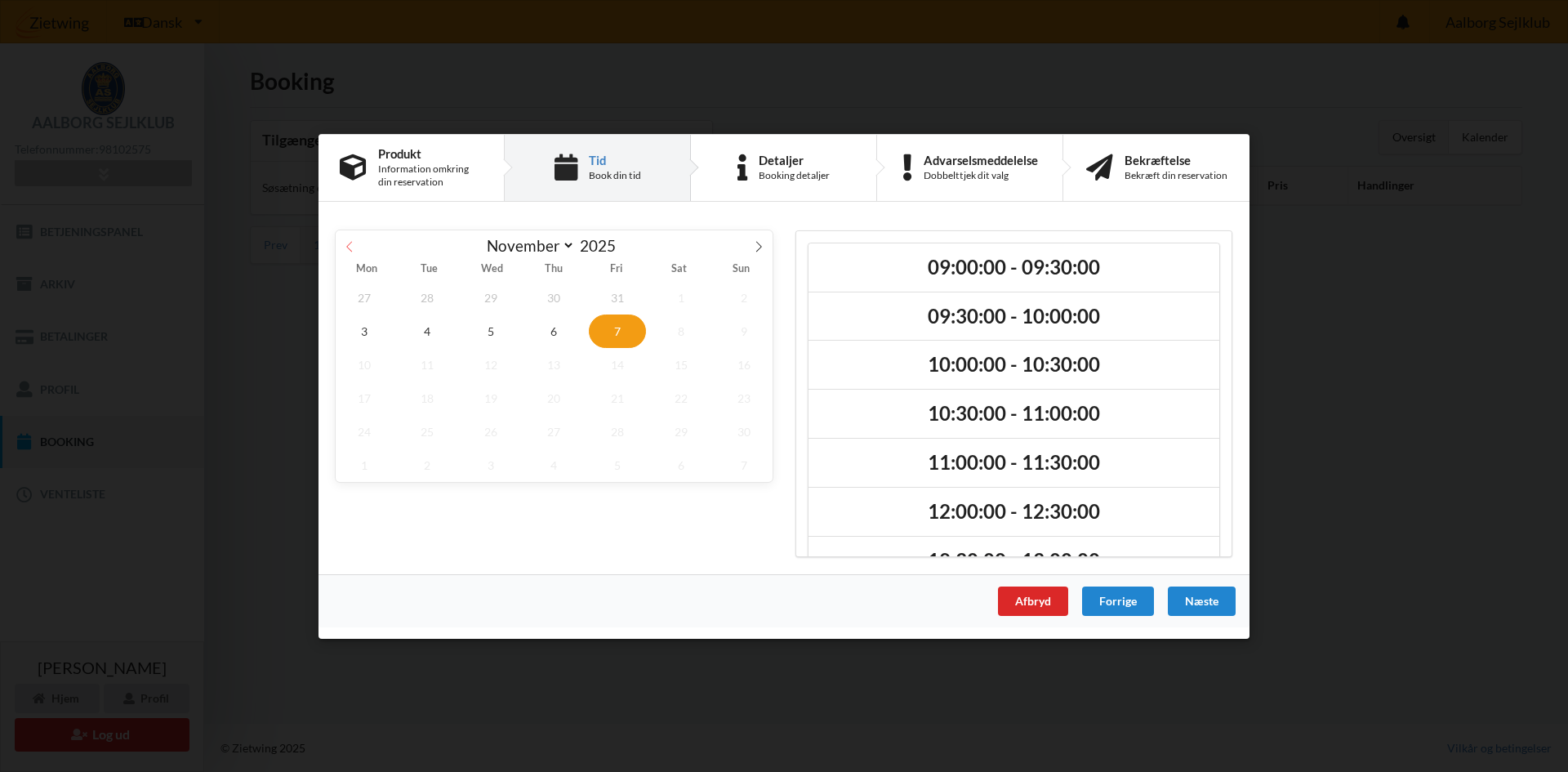
click at [341, 248] on span at bounding box center [349, 243] width 28 height 28
select select "9"
